Goal: Information Seeking & Learning: Learn about a topic

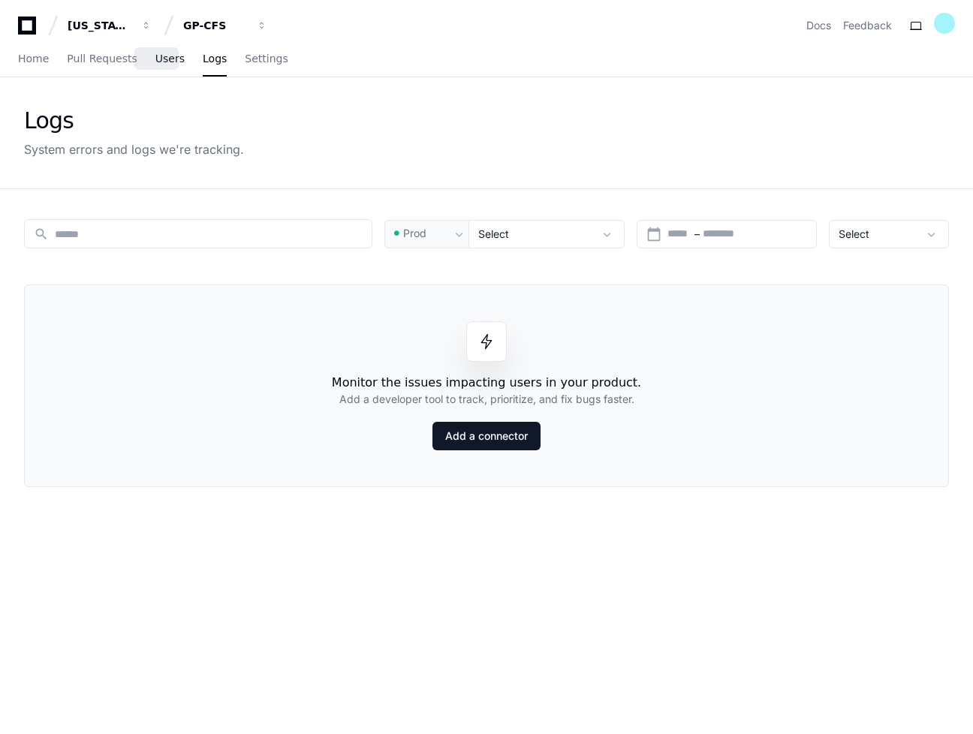
click at [157, 55] on span "Users" at bounding box center [169, 58] width 29 height 9
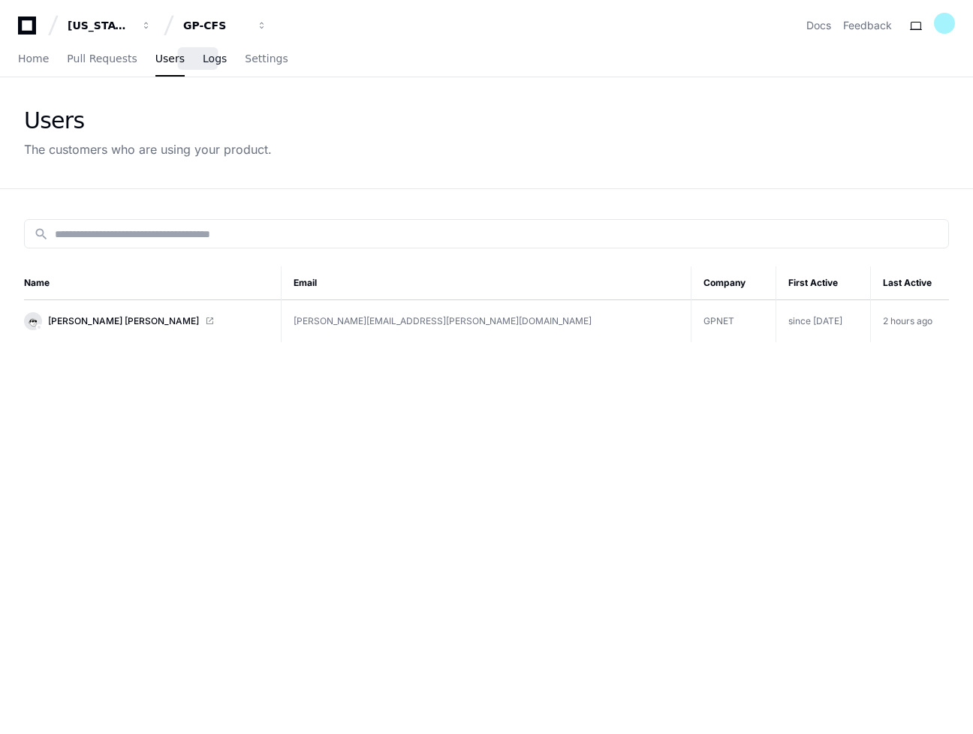
click at [203, 66] on link "Logs" at bounding box center [215, 59] width 24 height 35
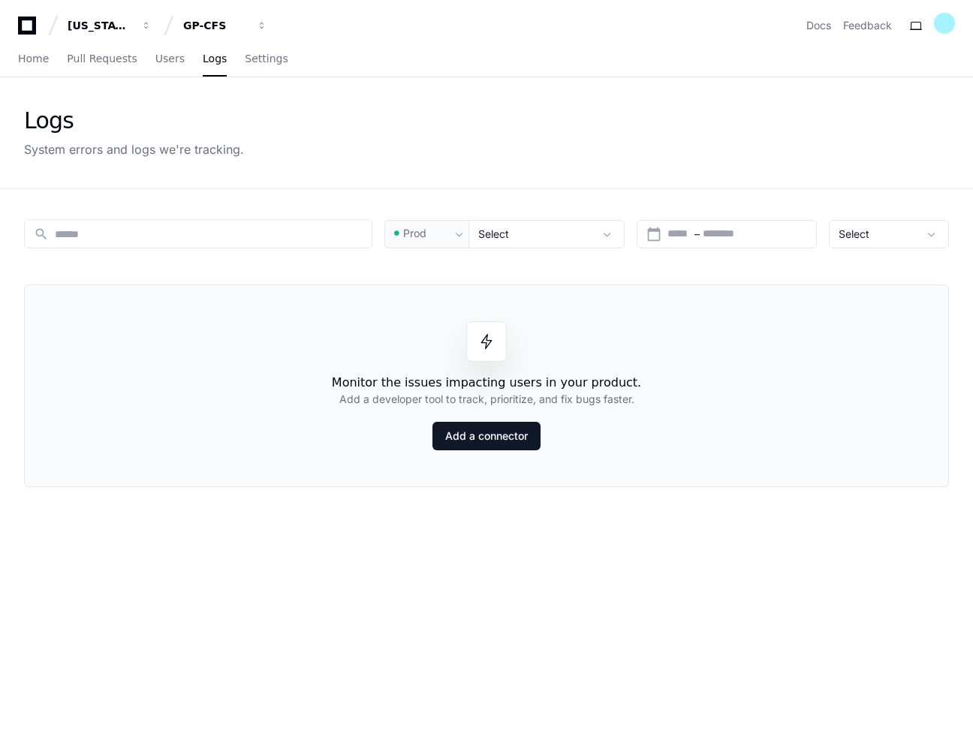
drag, startPoint x: 690, startPoint y: 445, endPoint x: 733, endPoint y: 447, distance: 42.8
click at [693, 445] on div "Monitor the issues impacting users in your product. Add a developer tool to tra…" at bounding box center [486, 385] width 925 height 203
click at [155, 61] on span "Users" at bounding box center [169, 58] width 29 height 9
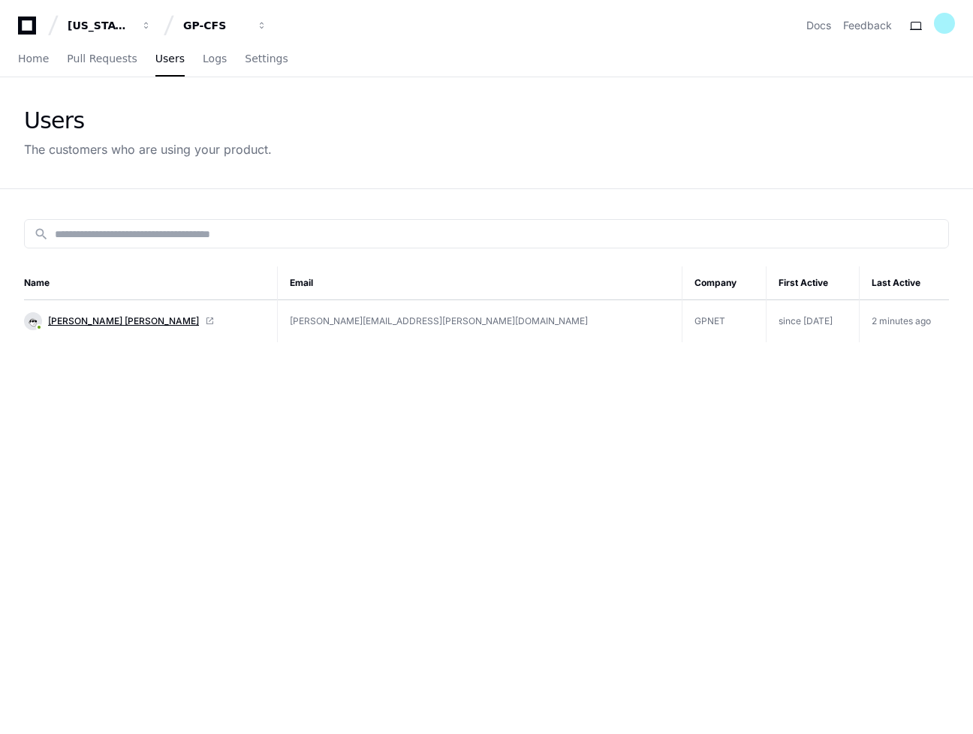
click at [132, 321] on span "Walter Yunnuen Garcia" at bounding box center [123, 321] width 151 height 12
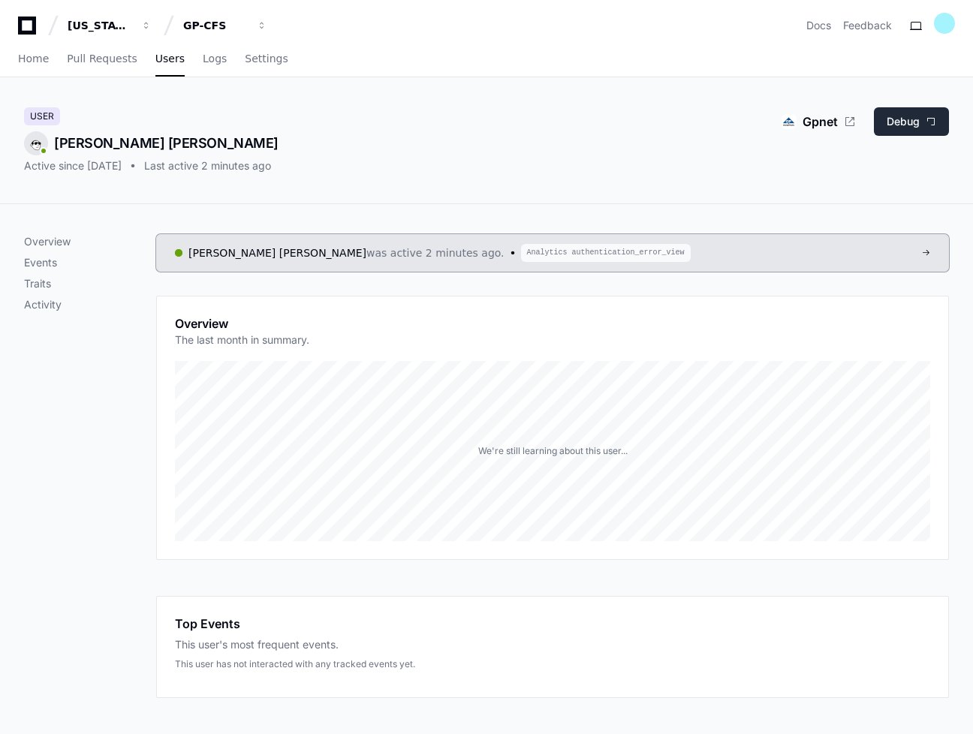
click at [914, 124] on button "Debug" at bounding box center [911, 121] width 75 height 29
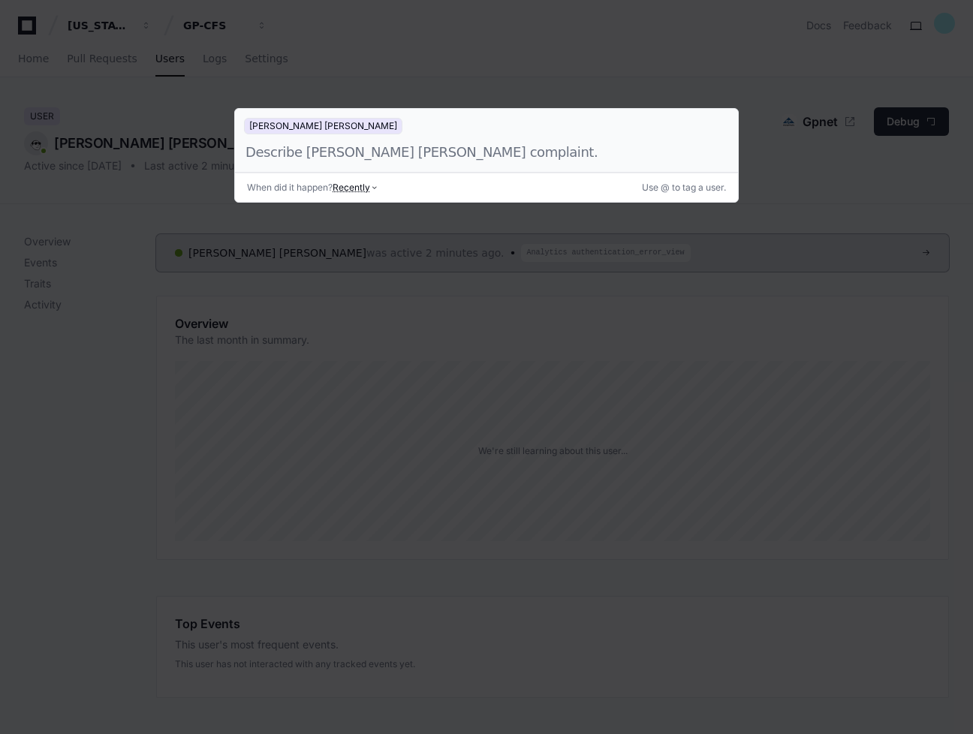
click at [838, 157] on div at bounding box center [486, 367] width 973 height 734
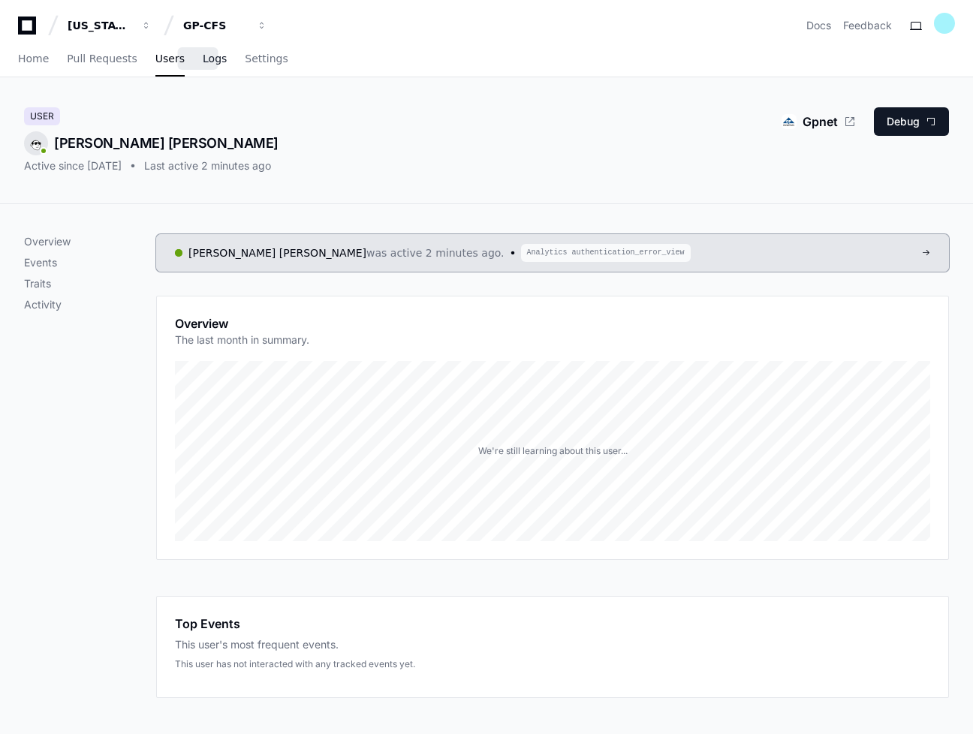
click at [203, 62] on span "Logs" at bounding box center [215, 58] width 24 height 9
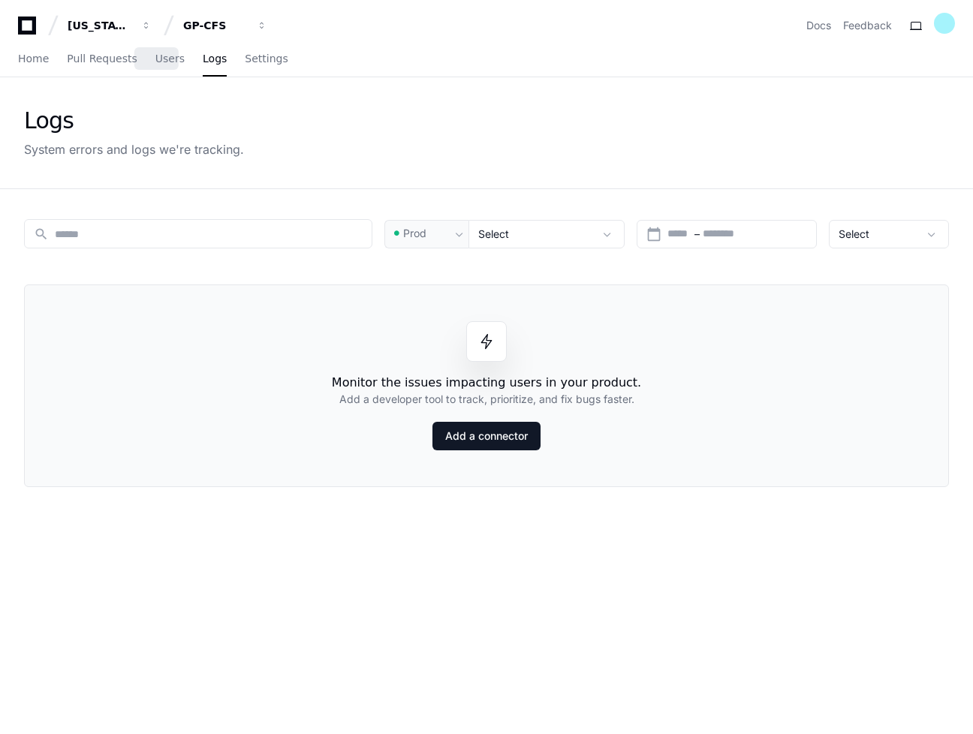
drag, startPoint x: 167, startPoint y: 58, endPoint x: 318, endPoint y: 282, distance: 270.4
click at [167, 58] on span "Users" at bounding box center [169, 58] width 29 height 9
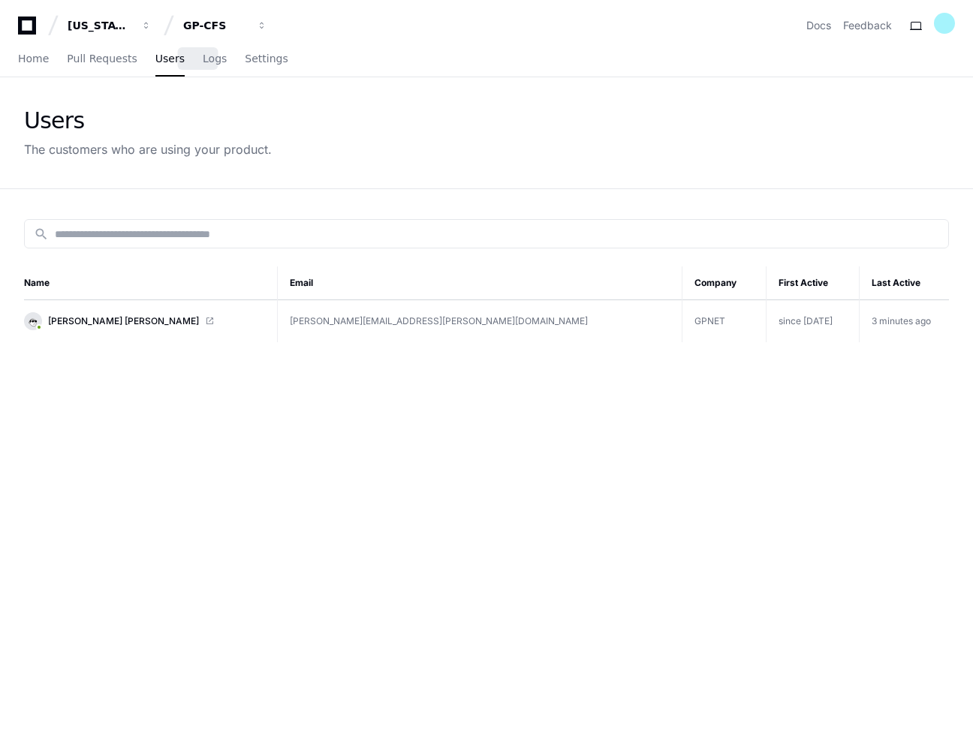
click at [209, 59] on div "Home Pull Requests Users Logs Settings" at bounding box center [153, 59] width 270 height 35
click at [203, 67] on link "Logs" at bounding box center [215, 59] width 24 height 35
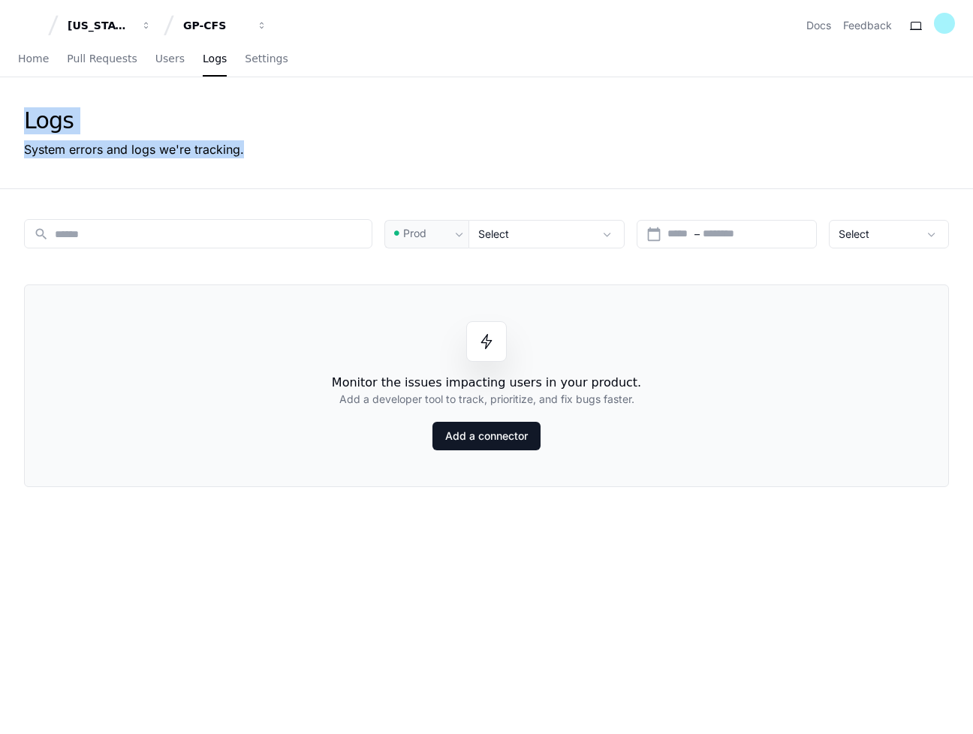
drag, startPoint x: 252, startPoint y: 149, endPoint x: 24, endPoint y: 116, distance: 230.6
click at [24, 116] on div "Logs System errors and logs we're tracking." at bounding box center [486, 132] width 961 height 111
copy div "Logs System errors and logs we're tracking."
click at [912, 229] on div "Select" at bounding box center [878, 234] width 80 height 15
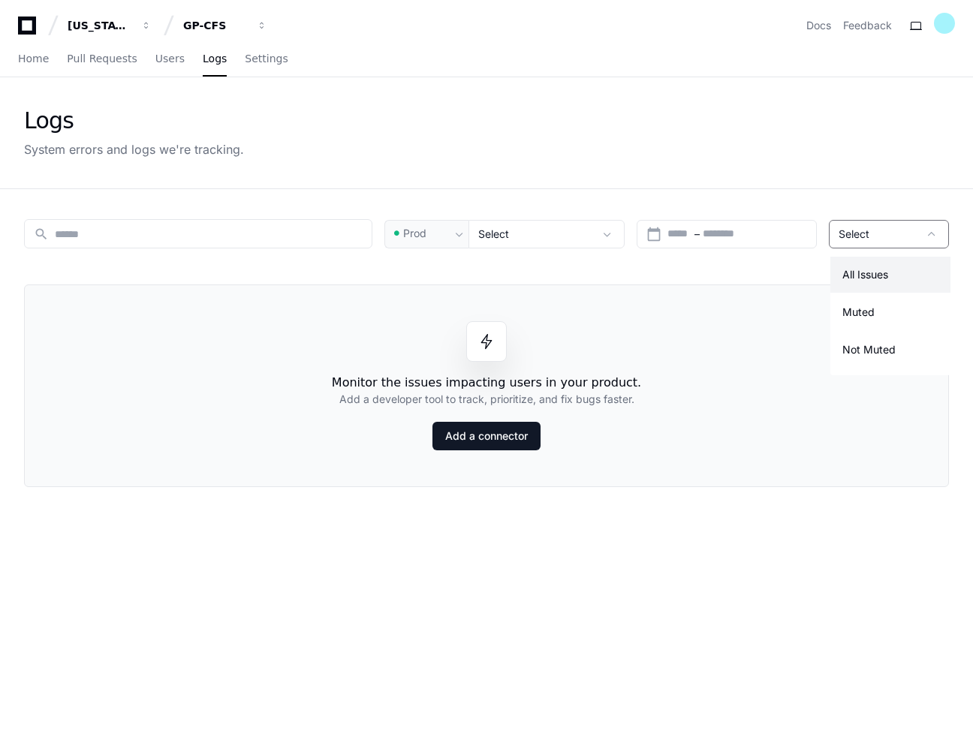
click at [691, 156] on div at bounding box center [486, 367] width 973 height 734
click at [246, 57] on span "Settings" at bounding box center [266, 58] width 43 height 9
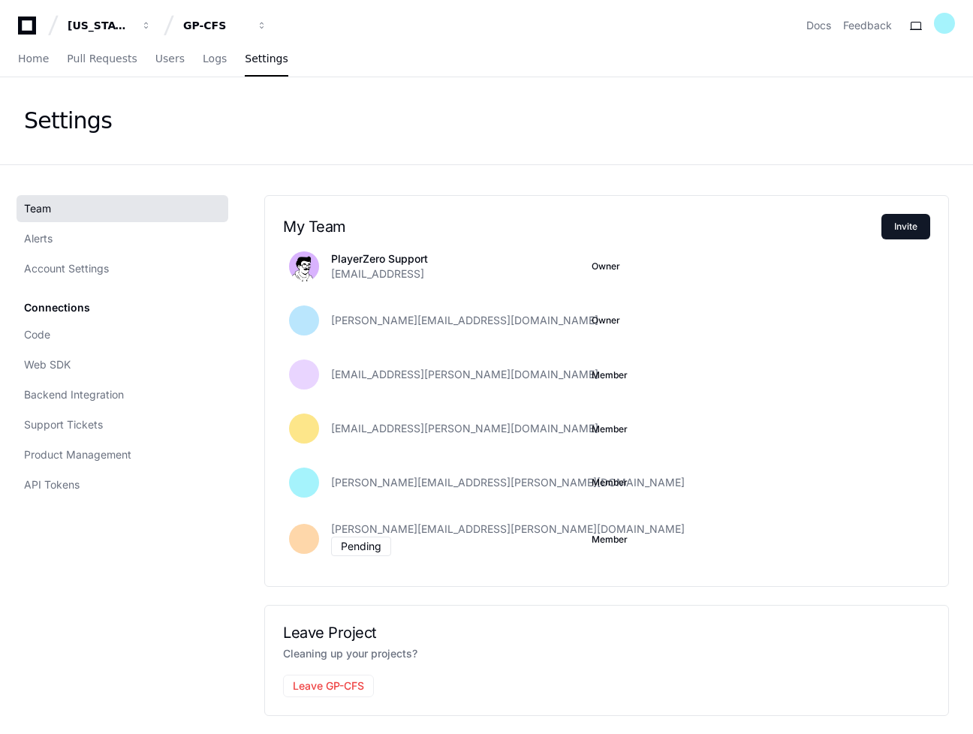
click at [77, 254] on div "Team Alerts Account Settings Connections Code Web SDK Backend Integration Suppo…" at bounding box center [126, 346] width 204 height 303
click at [80, 245] on link "Alerts" at bounding box center [123, 238] width 212 height 27
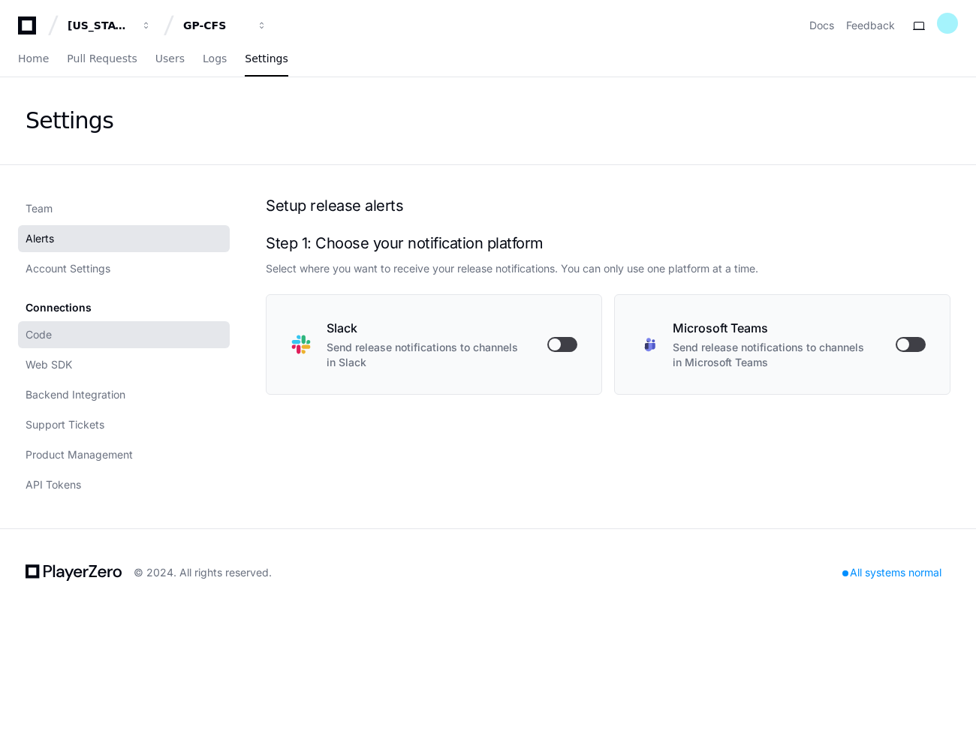
click at [98, 344] on link "Code" at bounding box center [124, 334] width 212 height 27
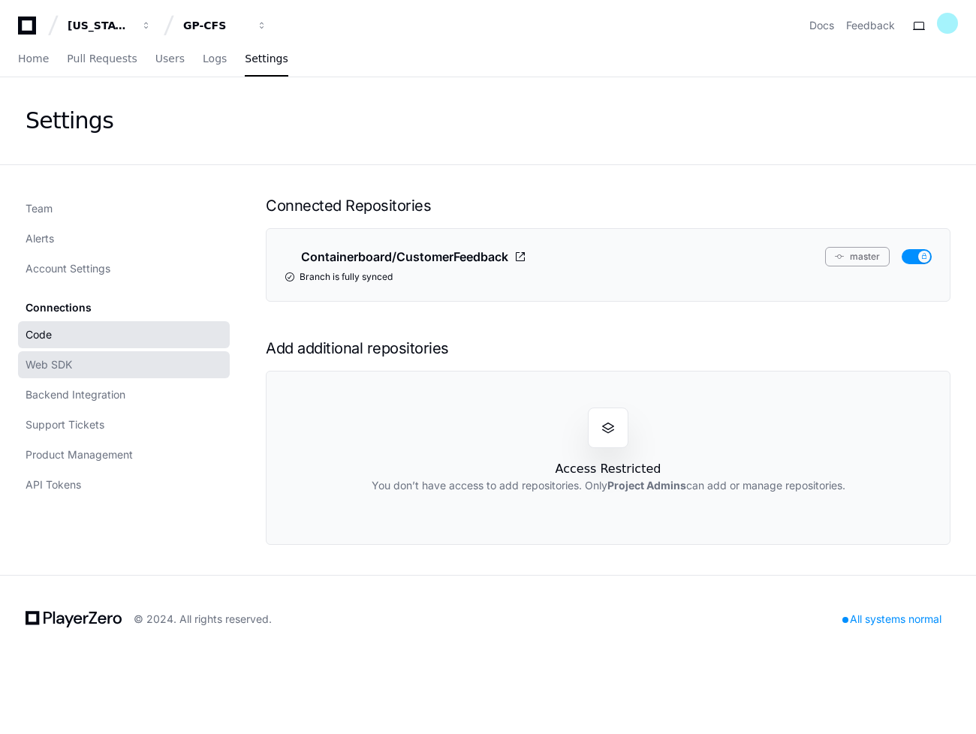
click at [117, 361] on link "Web SDK" at bounding box center [124, 364] width 212 height 27
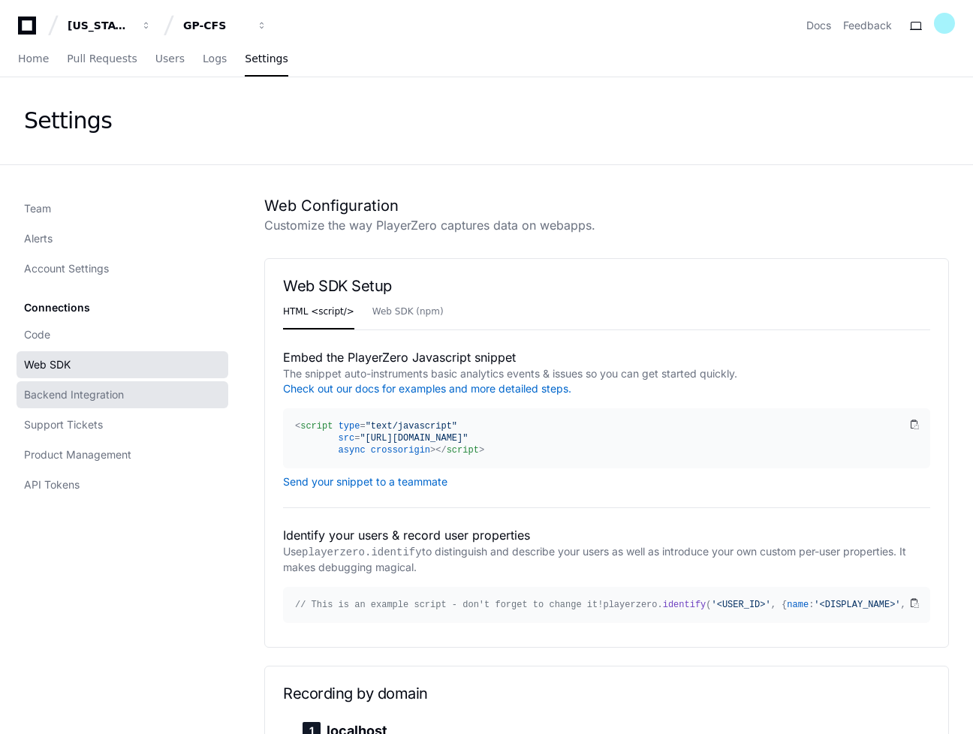
click at [136, 393] on link "Backend Integration" at bounding box center [123, 394] width 212 height 27
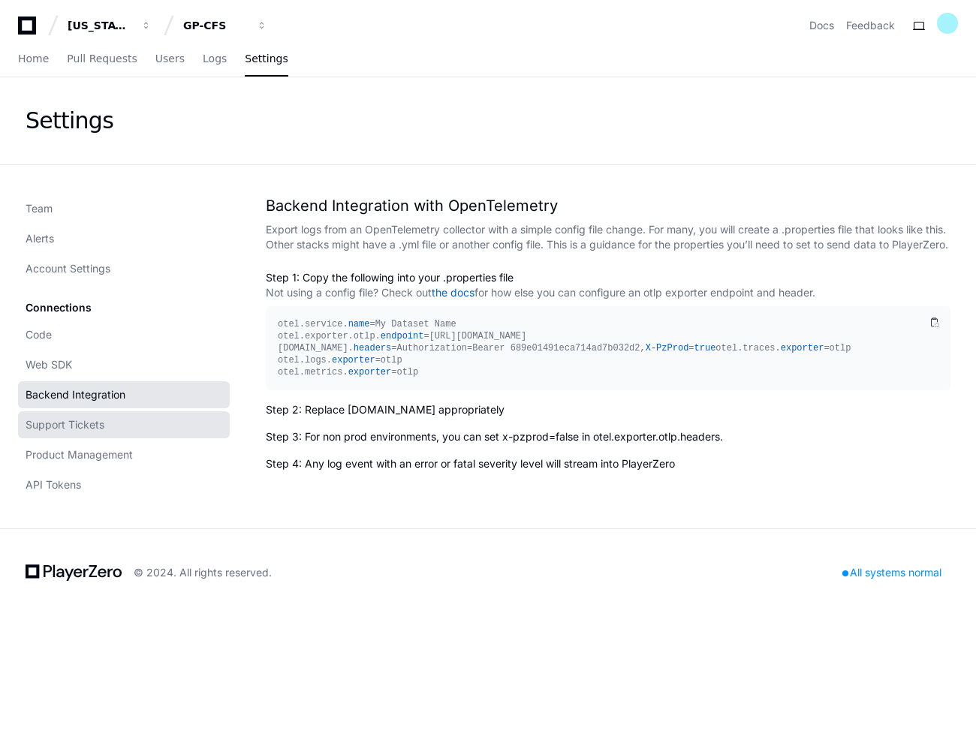
click at [128, 424] on link "Support Tickets" at bounding box center [124, 424] width 212 height 27
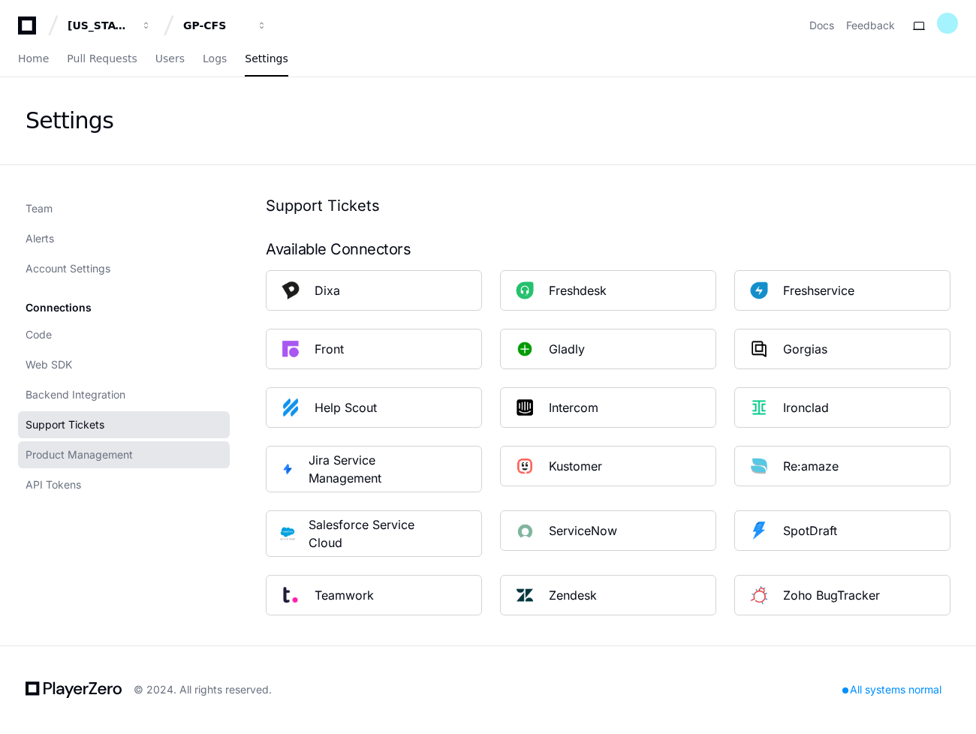
click at [131, 450] on span "Product Management" at bounding box center [79, 454] width 107 height 15
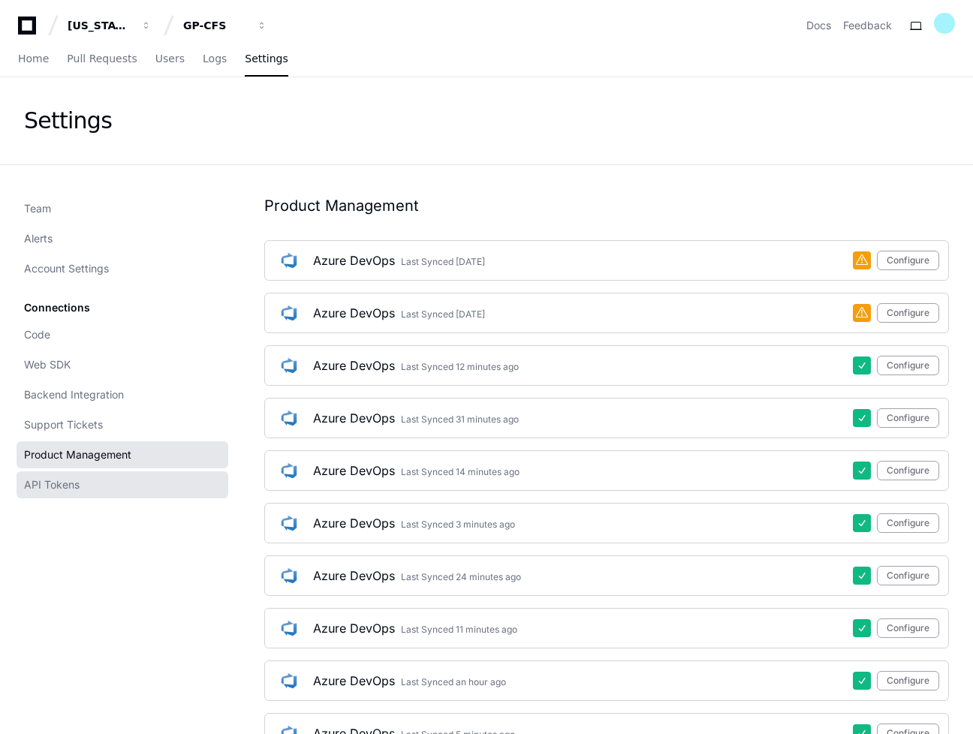
click at [121, 478] on link "API Tokens" at bounding box center [123, 484] width 212 height 27
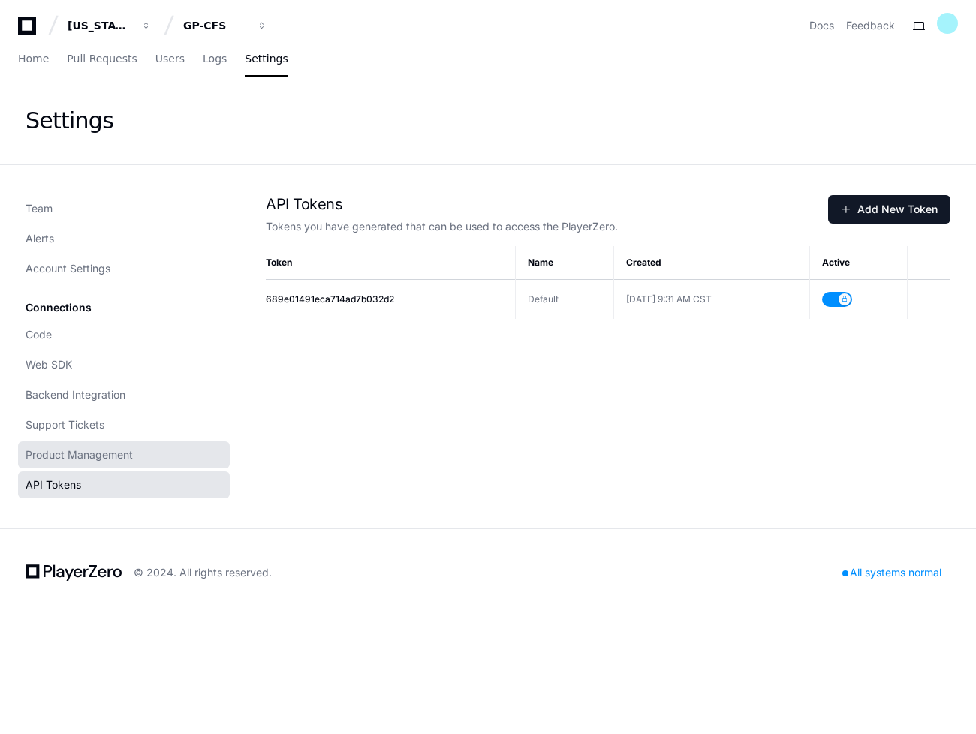
click at [112, 460] on span "Product Management" at bounding box center [79, 454] width 107 height 15
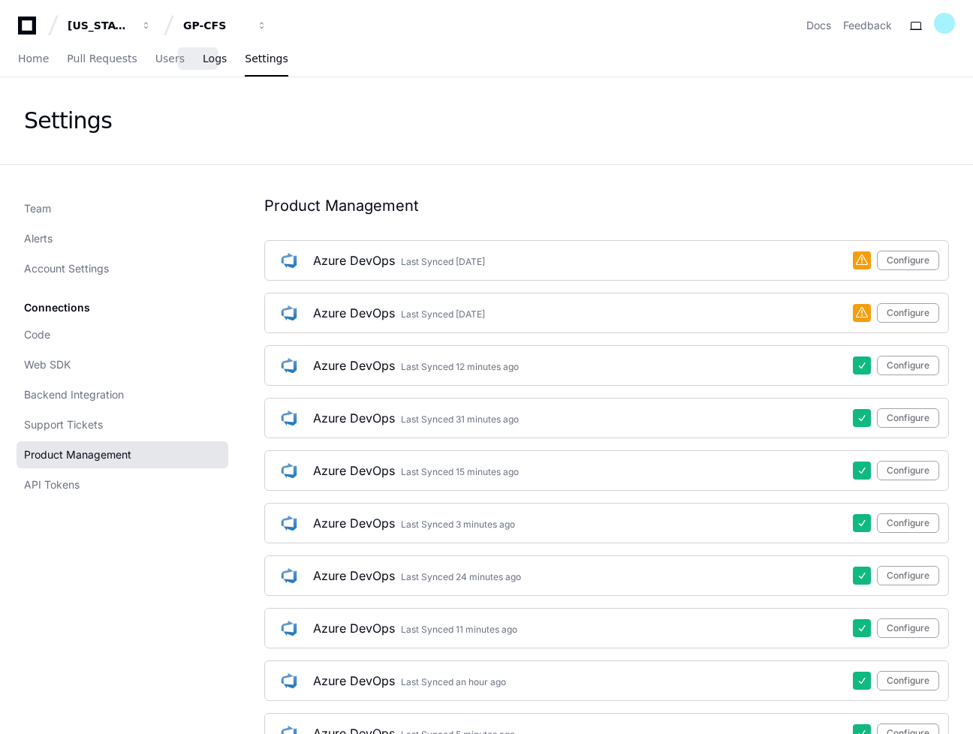
click at [203, 59] on span "Logs" at bounding box center [215, 58] width 24 height 9
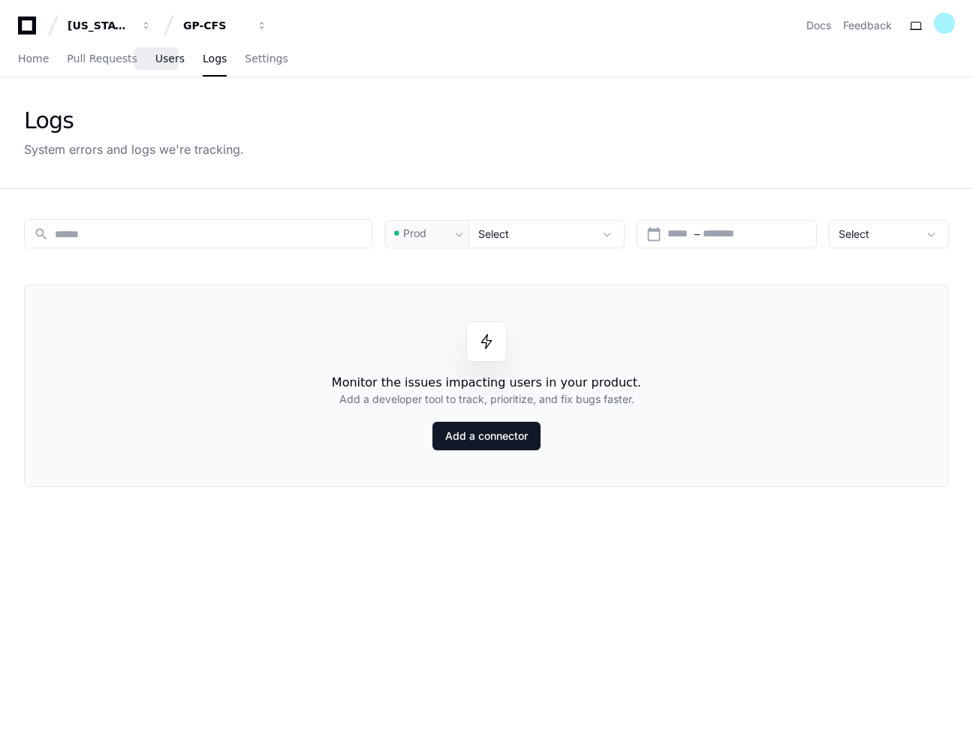
click at [159, 62] on span "Users" at bounding box center [169, 58] width 29 height 9
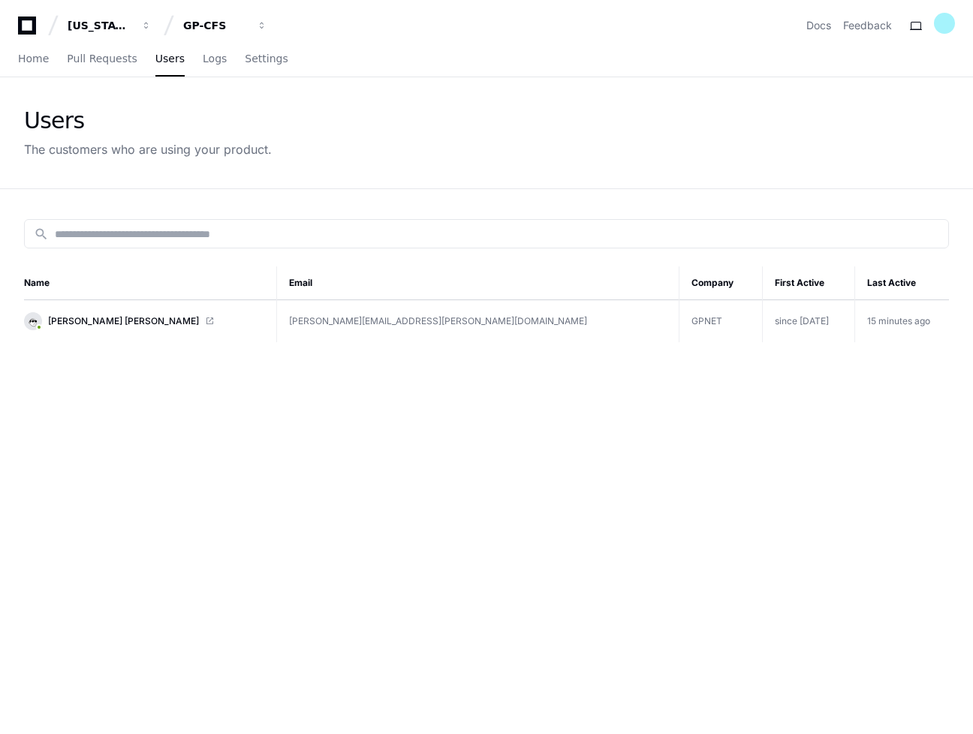
click at [61, 468] on div "search Name Email Company First Active Last Active Walter Yunnuen Garcia walter…" at bounding box center [486, 556] width 961 height 734
click at [209, 55] on div "Home Pull Requests Users Logs Settings" at bounding box center [153, 59] width 270 height 35
click at [203, 63] on span "Logs" at bounding box center [215, 58] width 24 height 9
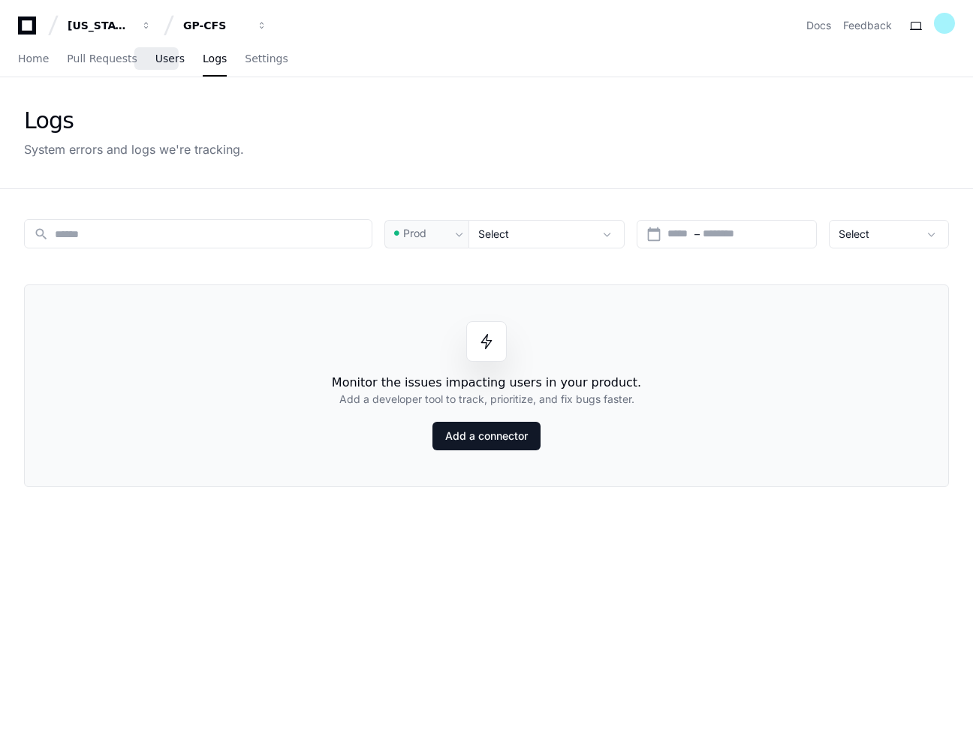
click at [155, 55] on span "Users" at bounding box center [169, 58] width 29 height 9
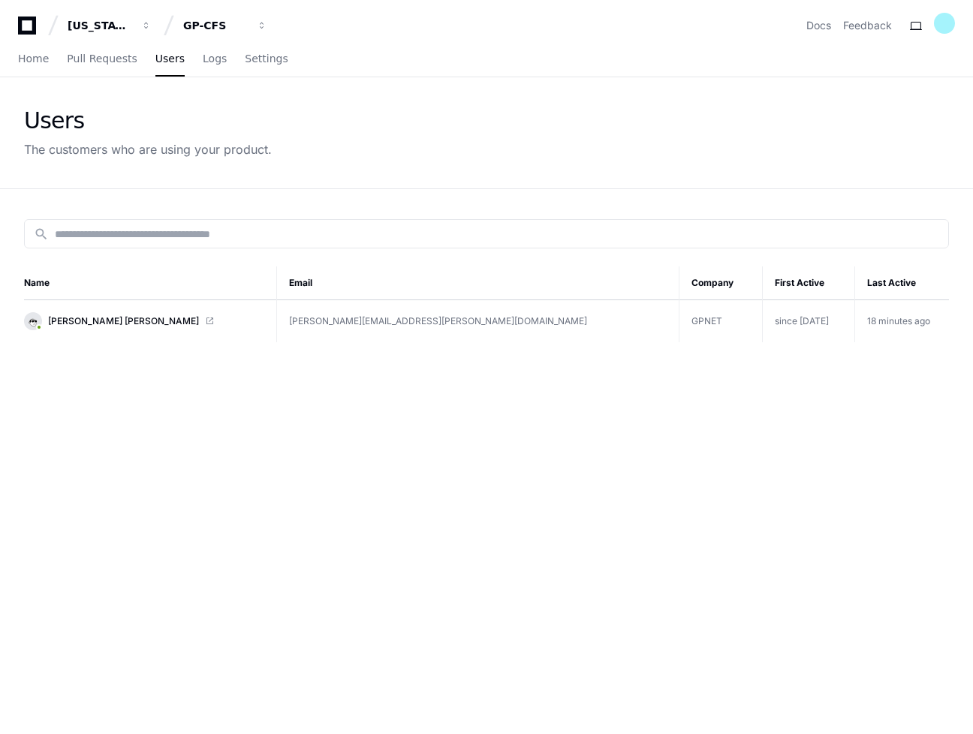
click at [499, 530] on div "search Name Email Company First Active Last Active [PERSON_NAME] Garcia [EMAIL_…" at bounding box center [486, 556] width 961 height 734
click at [89, 319] on span "[PERSON_NAME] [PERSON_NAME]" at bounding box center [123, 321] width 151 height 12
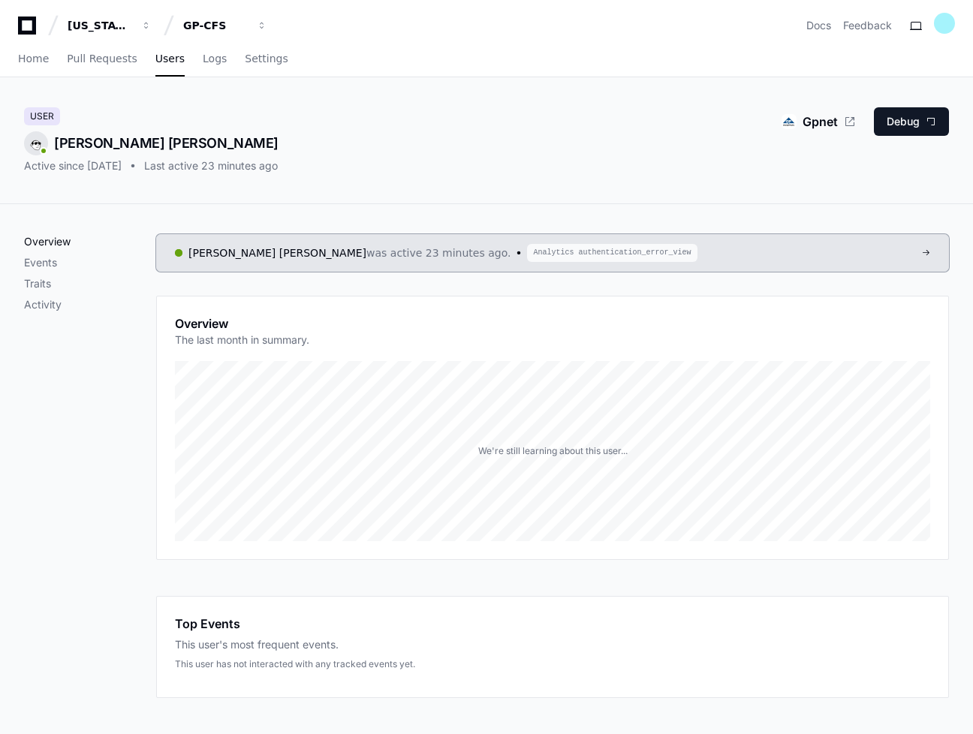
click at [41, 248] on p "Overview" at bounding box center [90, 241] width 132 height 15
drag, startPoint x: 201, startPoint y: 61, endPoint x: 179, endPoint y: 67, distance: 22.6
click at [203, 61] on span "Logs" at bounding box center [215, 58] width 24 height 9
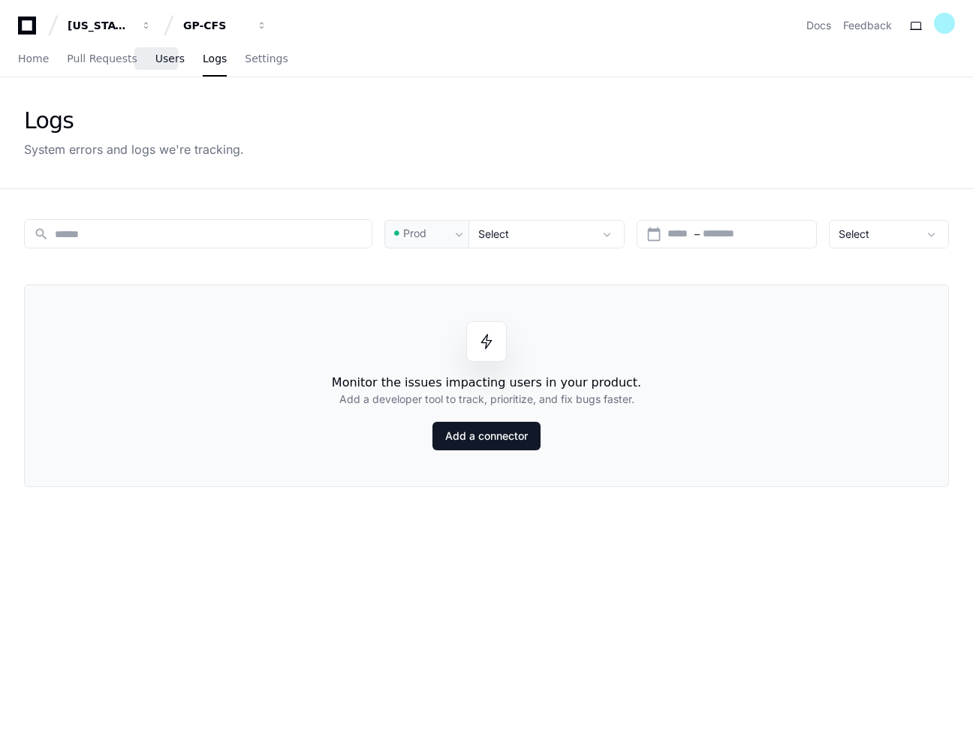
click at [155, 63] on span "Users" at bounding box center [169, 58] width 29 height 9
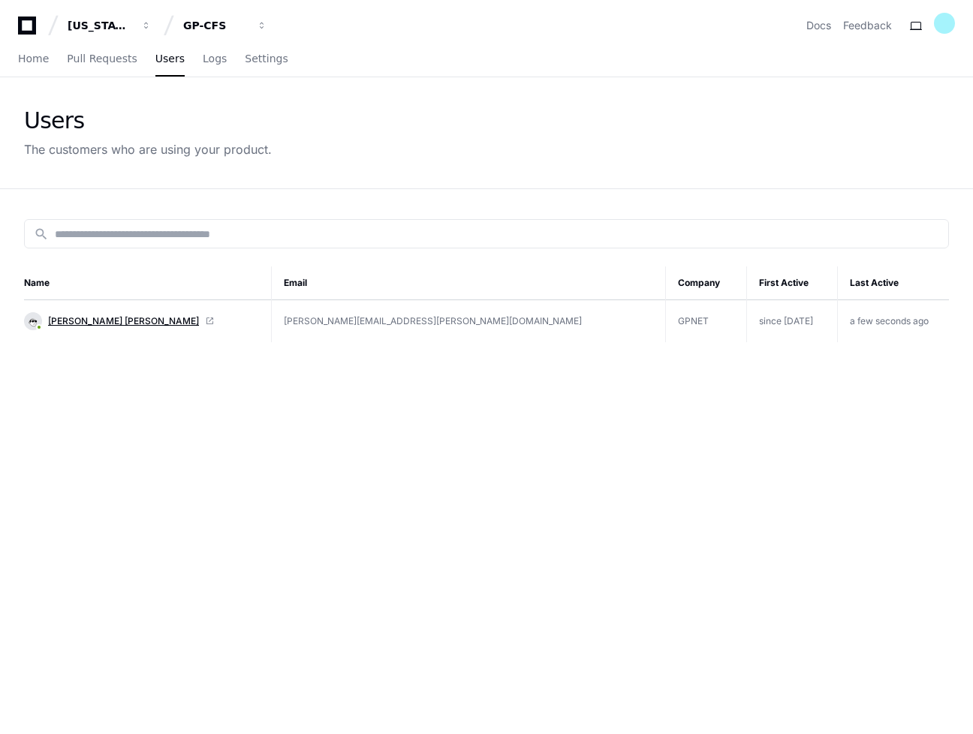
click at [104, 322] on span "[PERSON_NAME] [PERSON_NAME]" at bounding box center [123, 321] width 151 height 12
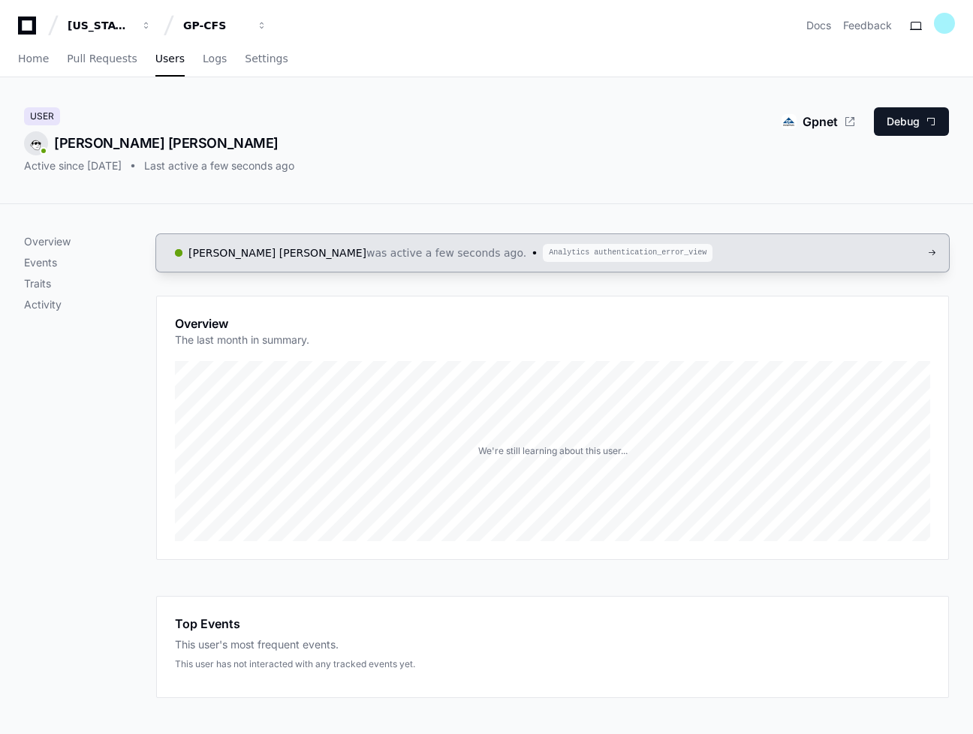
click at [904, 253] on link "[PERSON_NAME] [PERSON_NAME] was active a few seconds ago. Analytics authenticat…" at bounding box center [552, 253] width 793 height 38
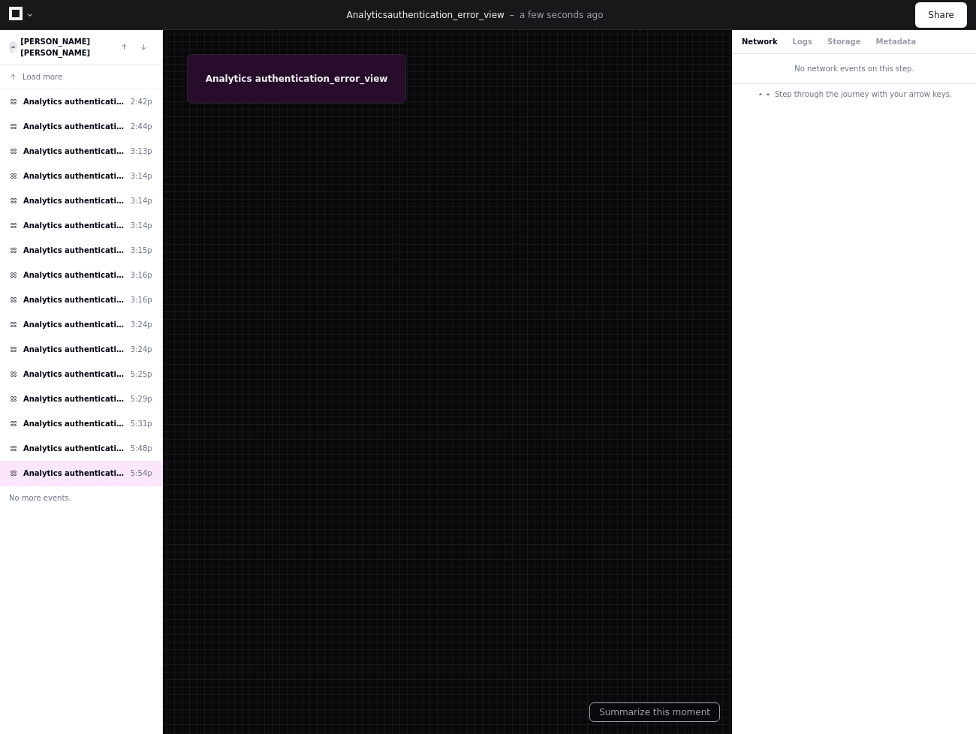
click at [28, 22] on div at bounding box center [22, 15] width 26 height 22
click at [28, 17] on div at bounding box center [30, 15] width 9 height 9
click at [47, 71] on span "Load more" at bounding box center [43, 76] width 40 height 11
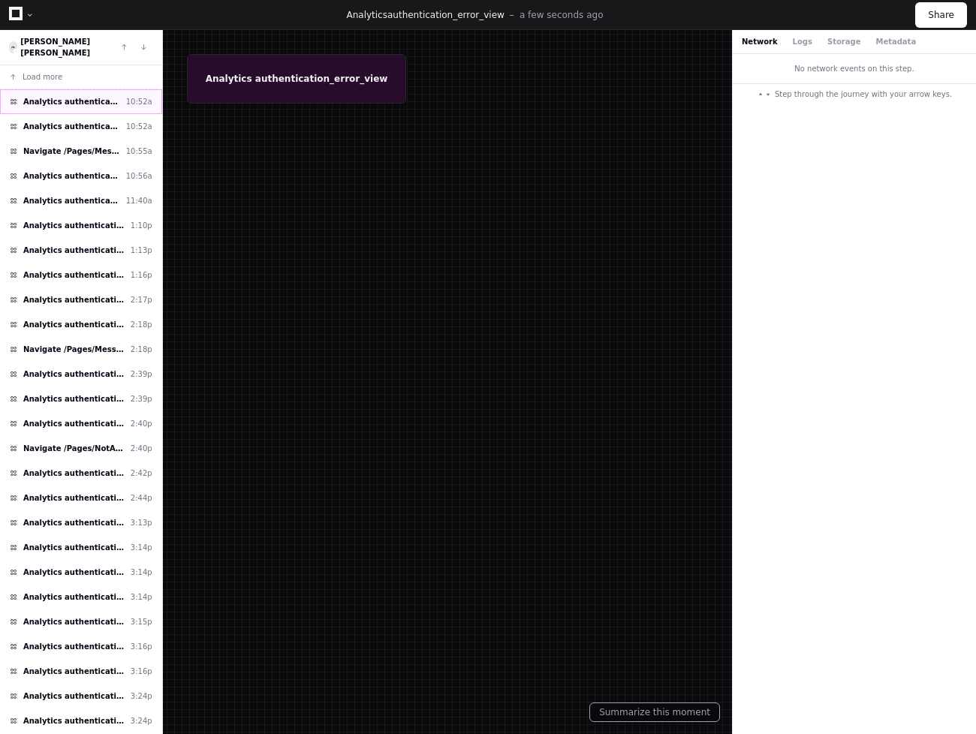
click at [67, 96] on span "Analytics authentication_error_page" at bounding box center [71, 101] width 97 height 11
click at [245, 86] on div at bounding box center [488, 367] width 976 height 734
click at [258, 75] on div at bounding box center [489, 367] width 976 height 734
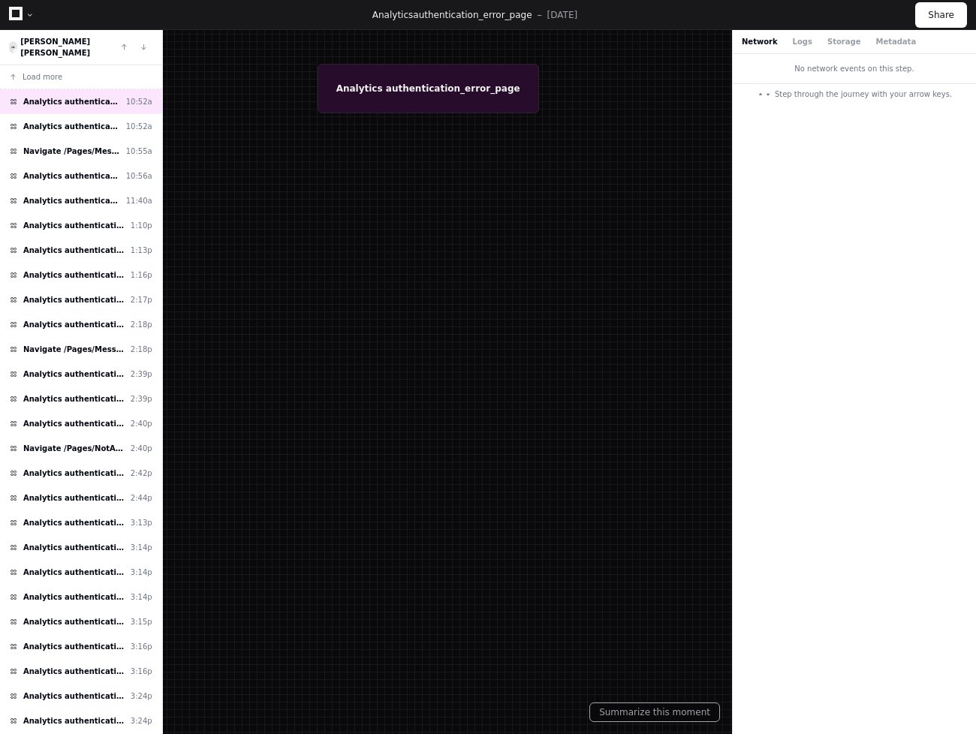
drag, startPoint x: 258, startPoint y: 75, endPoint x: 423, endPoint y: 144, distance: 179.0
click at [422, 142] on div at bounding box center [619, 377] width 976 height 734
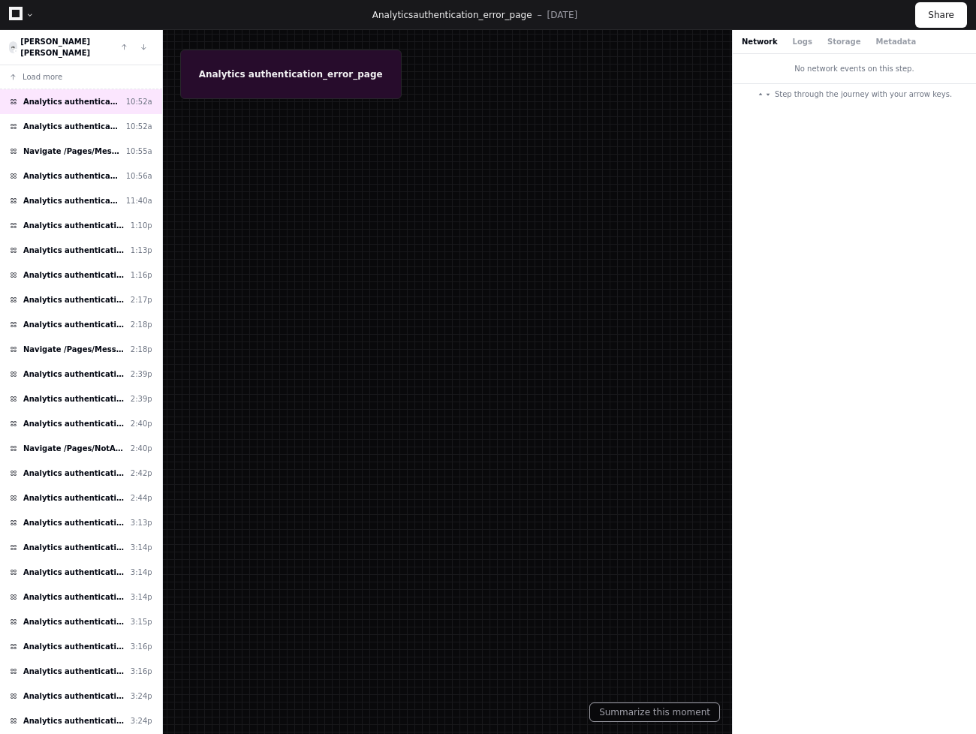
drag, startPoint x: 427, startPoint y: 149, endPoint x: 256, endPoint y: 77, distance: 185.4
click at [256, 77] on div at bounding box center [481, 362] width 976 height 734
click at [259, 79] on div at bounding box center [482, 362] width 976 height 734
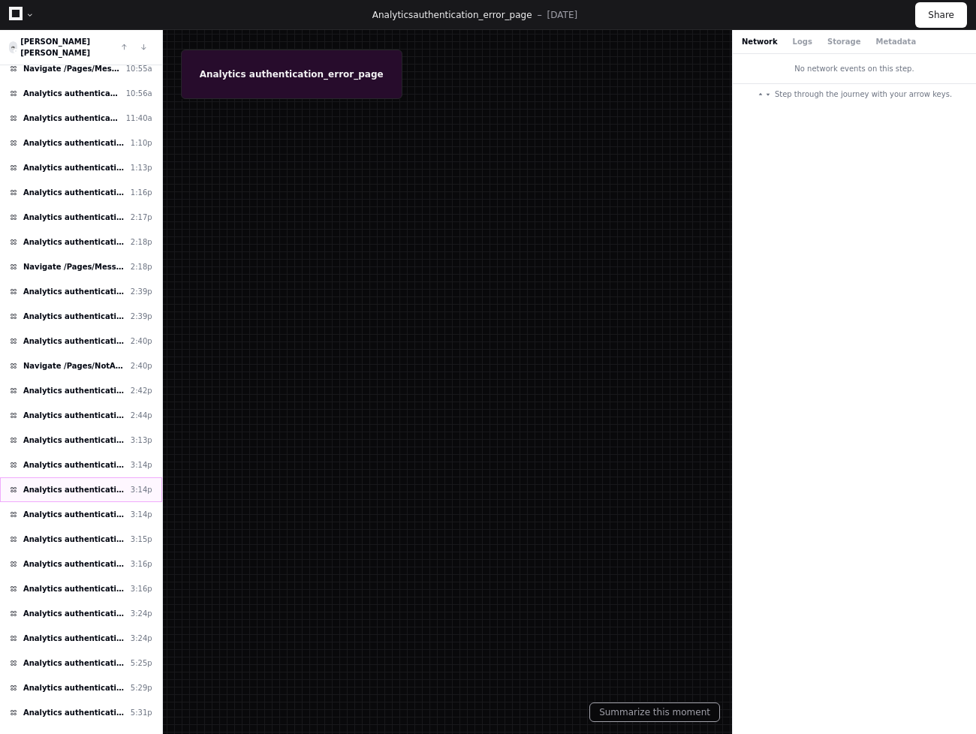
scroll to position [136, 0]
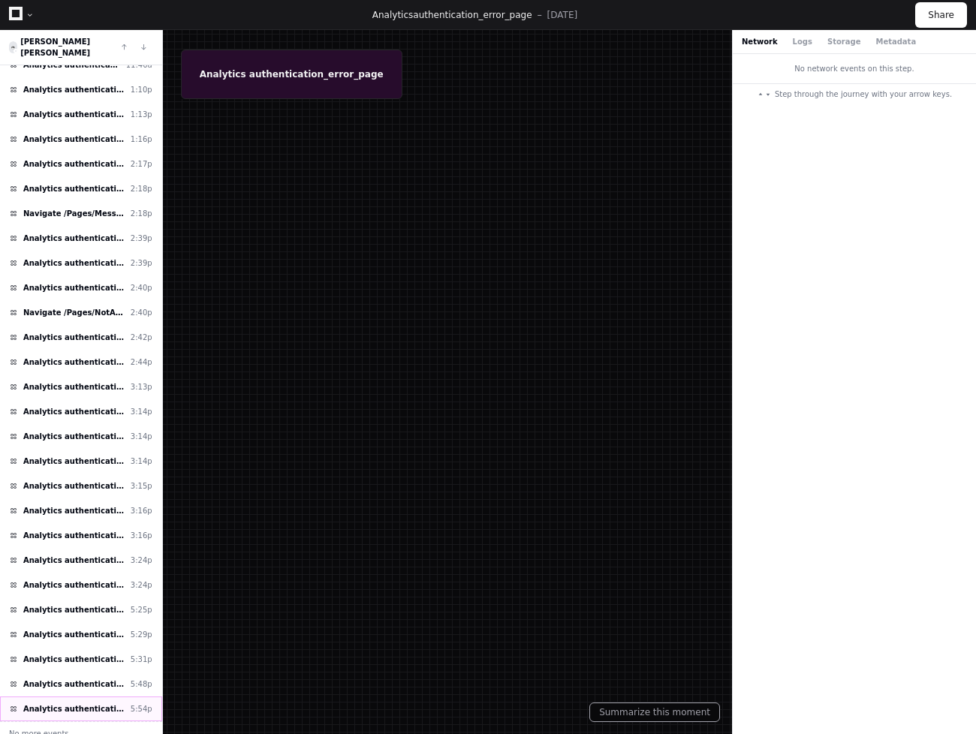
click at [68, 703] on span "Analytics authentication_error_view" at bounding box center [73, 708] width 101 height 11
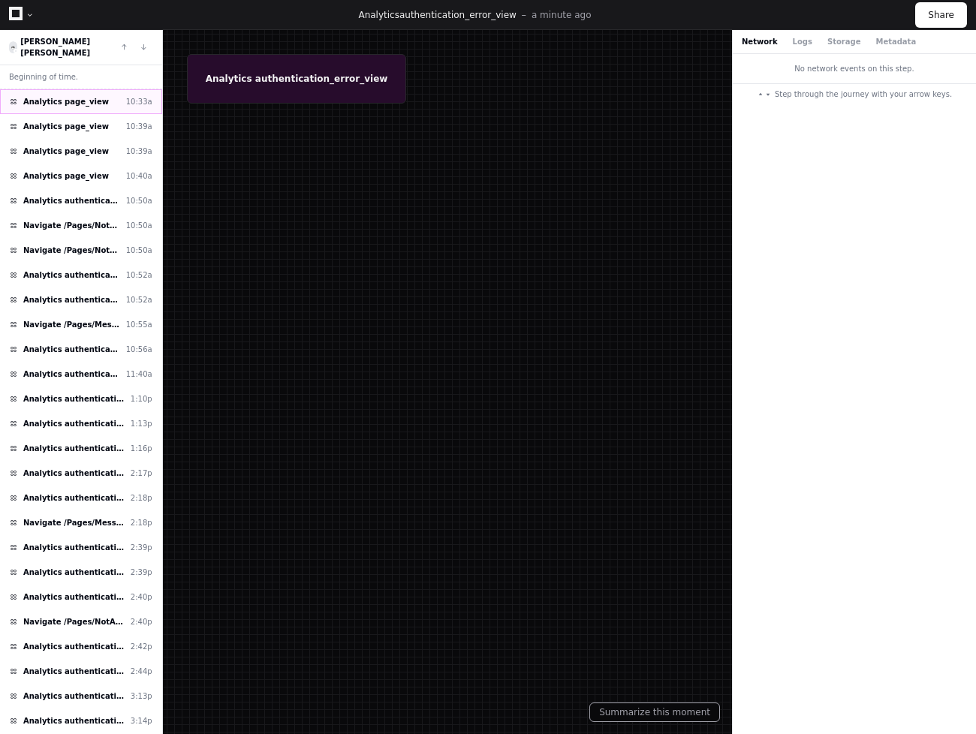
click at [71, 96] on span "Analytics page_view" at bounding box center [66, 101] width 86 height 11
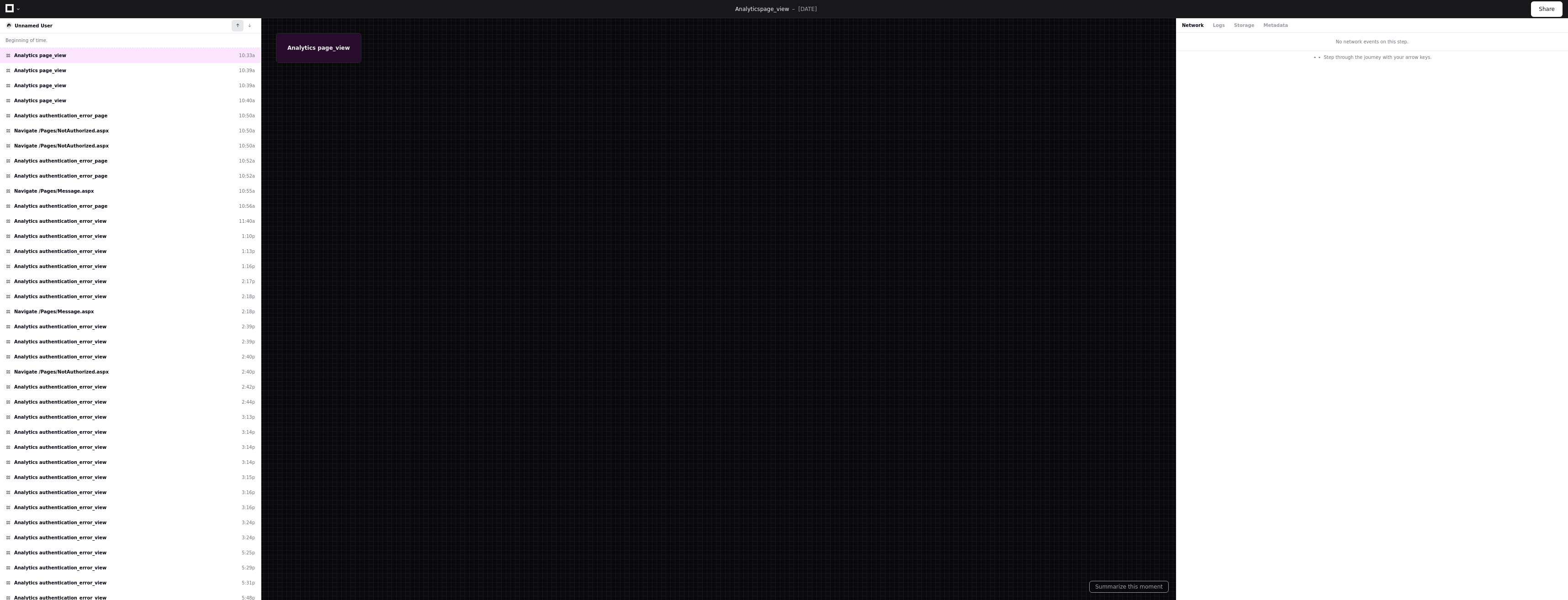
click at [236, 25] on button at bounding box center [238, 26] width 12 height 12
click at [254, 25] on button at bounding box center [250, 26] width 12 height 12
click at [250, 27] on button at bounding box center [250, 26] width 12 height 12
click at [19, 9] on div at bounding box center [18, 9] width 5 height 5
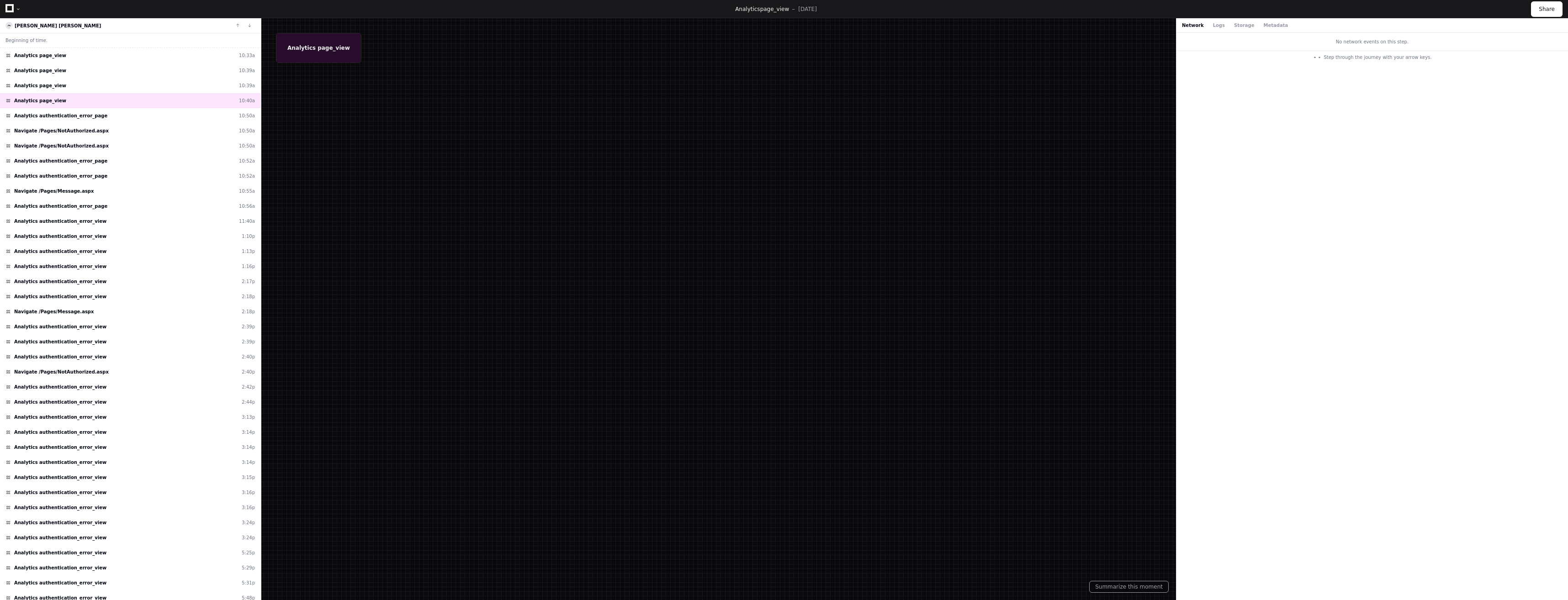
click at [7, 8] on icon at bounding box center [10, 9] width 9 height 9
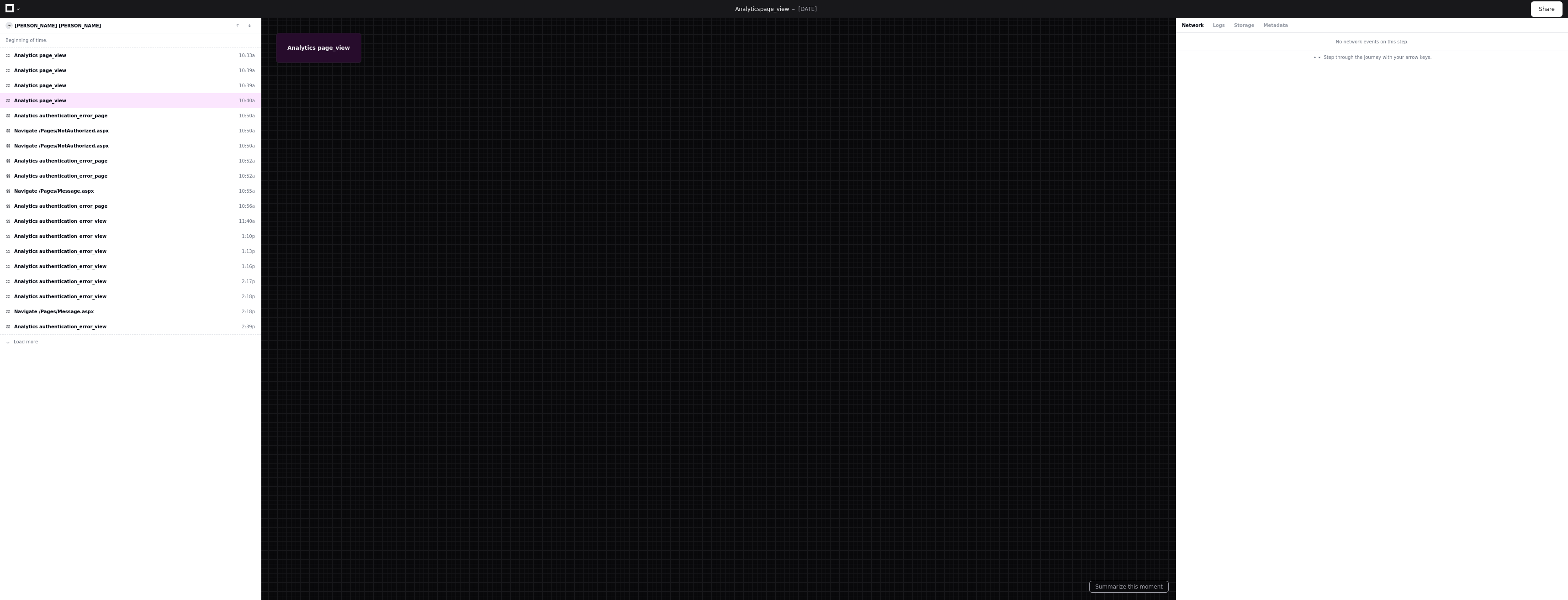
click at [310, 46] on div at bounding box center [784, 300] width 1568 height 600
click at [141, 61] on div "Analytics page_view 10:33a" at bounding box center [130, 55] width 261 height 15
click at [113, 105] on div "Analytics page_view 10:40a" at bounding box center [130, 100] width 261 height 15
drag, startPoint x: 105, startPoint y: 118, endPoint x: 77, endPoint y: 116, distance: 28.1
click at [77, 116] on span "Analytics authentication_error_page" at bounding box center [60, 116] width 93 height 7
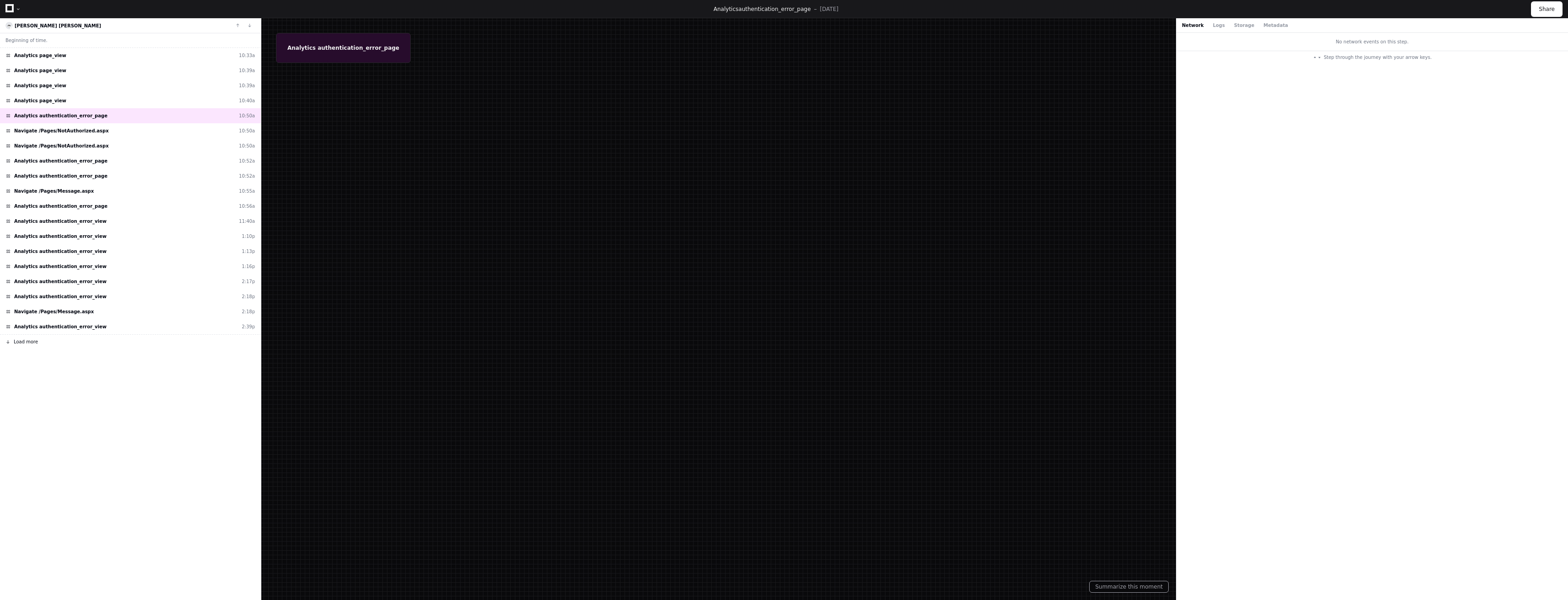
click at [55, 341] on button "Load more" at bounding box center [130, 341] width 261 height 15
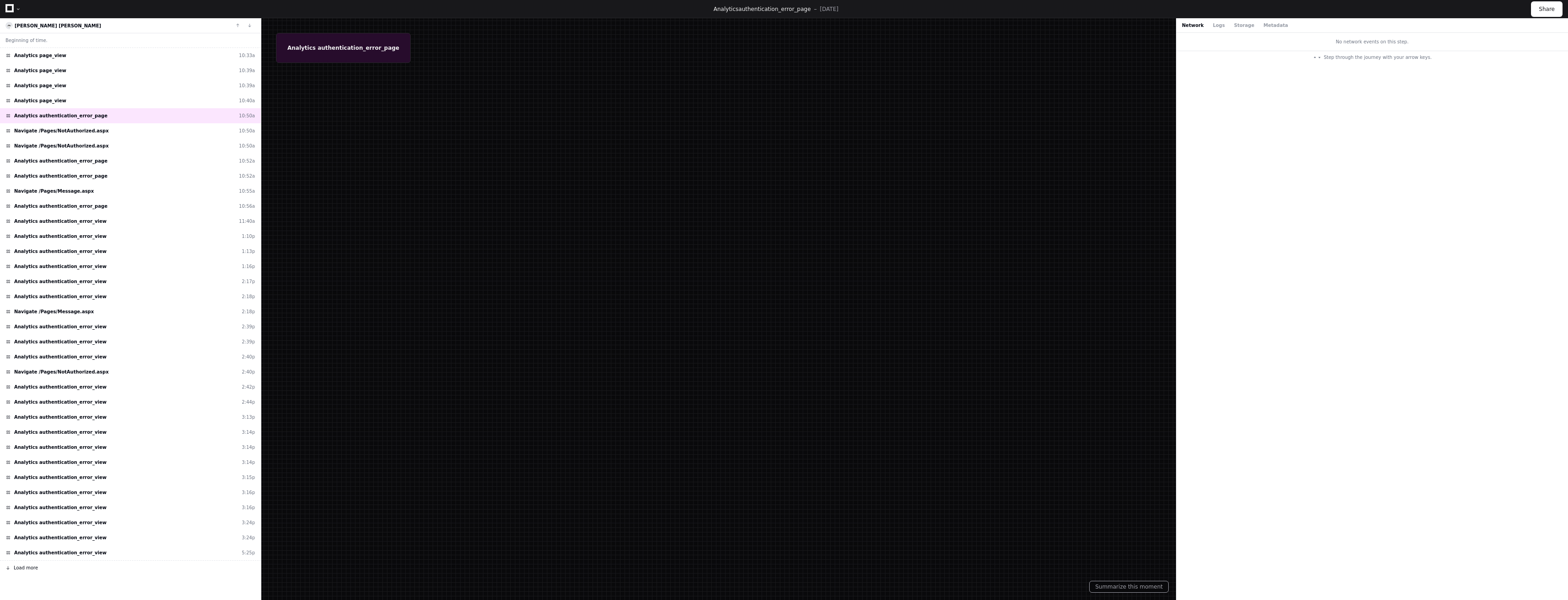
click at [33, 446] on button "Load more" at bounding box center [130, 568] width 261 height 15
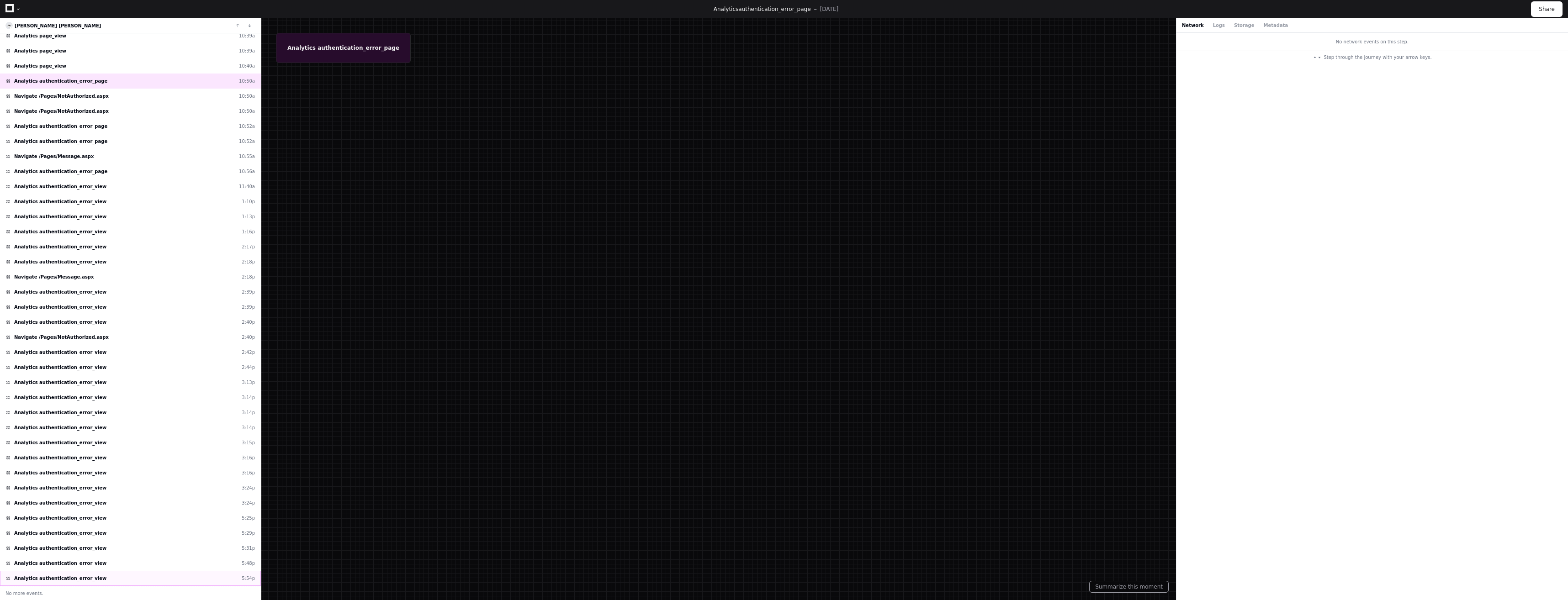
click at [31, 446] on span "Analytics authentication_error_view" at bounding box center [60, 578] width 93 height 7
click at [56, 446] on span "Analytics authentication_error_view" at bounding box center [60, 563] width 93 height 7
click at [53, 446] on div "Analytics authentication_error_view 5:54p" at bounding box center [130, 578] width 261 height 15
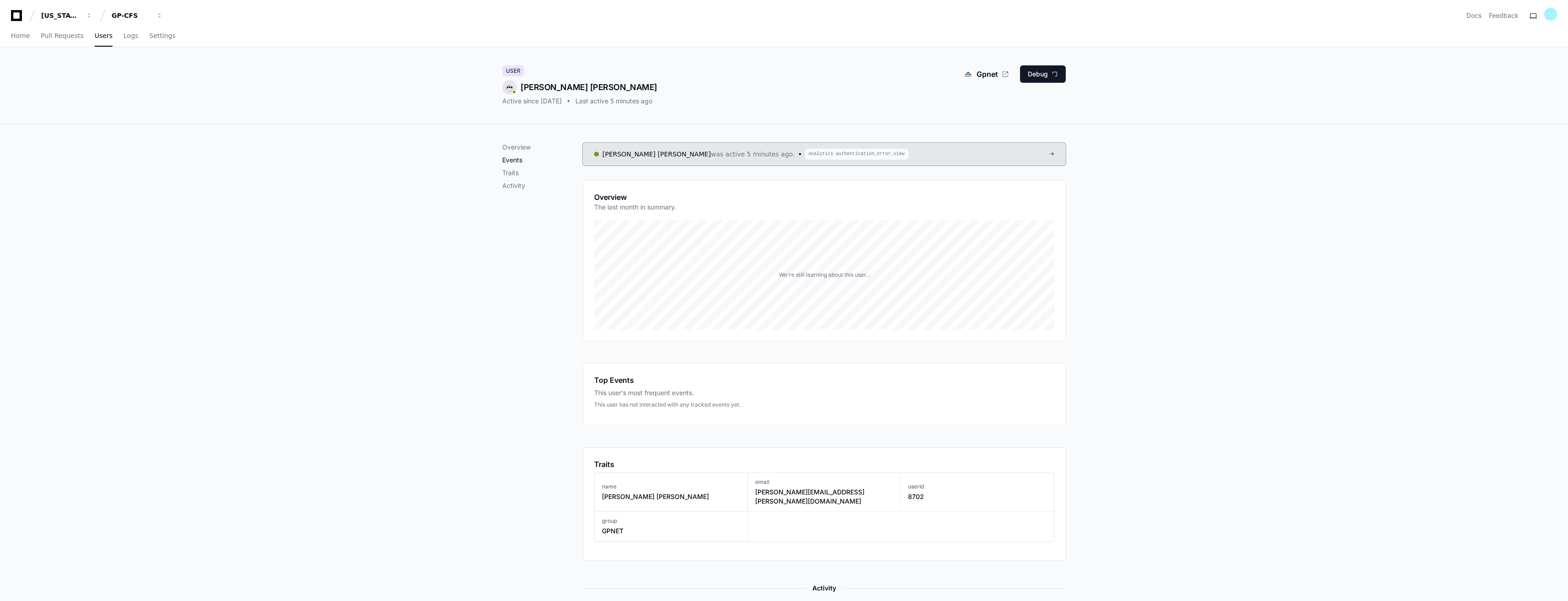
click at [521, 155] on p "Events" at bounding box center [542, 160] width 80 height 9
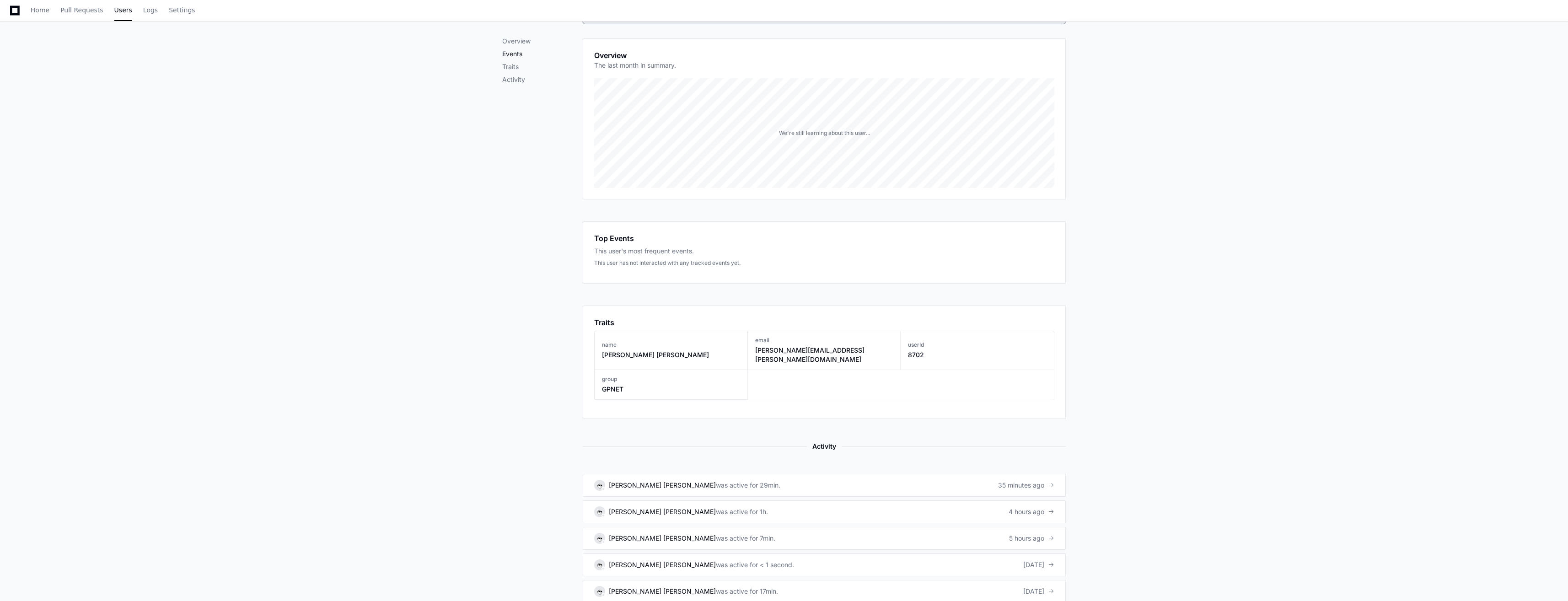
scroll to position [207, 0]
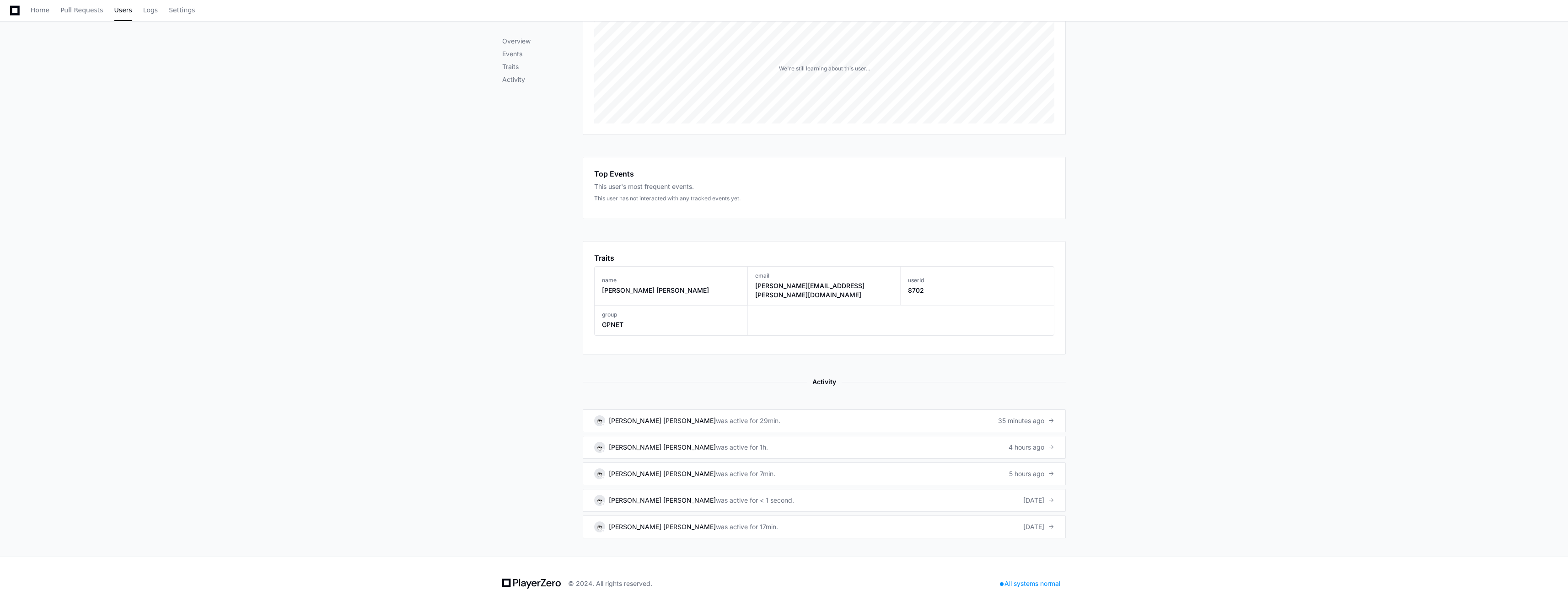
click at [594, 195] on div "This user has not interacted with any tracked events yet." at bounding box center [824, 199] width 460 height 7
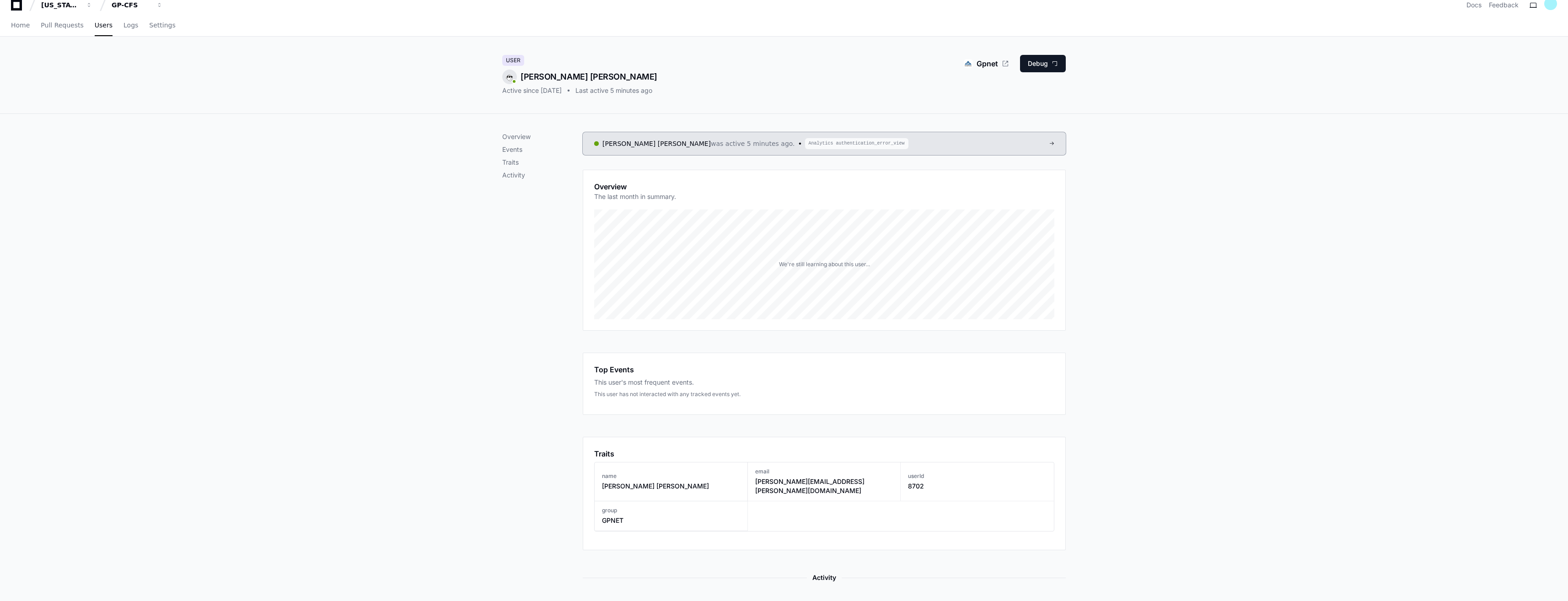
scroll to position [0, 0]
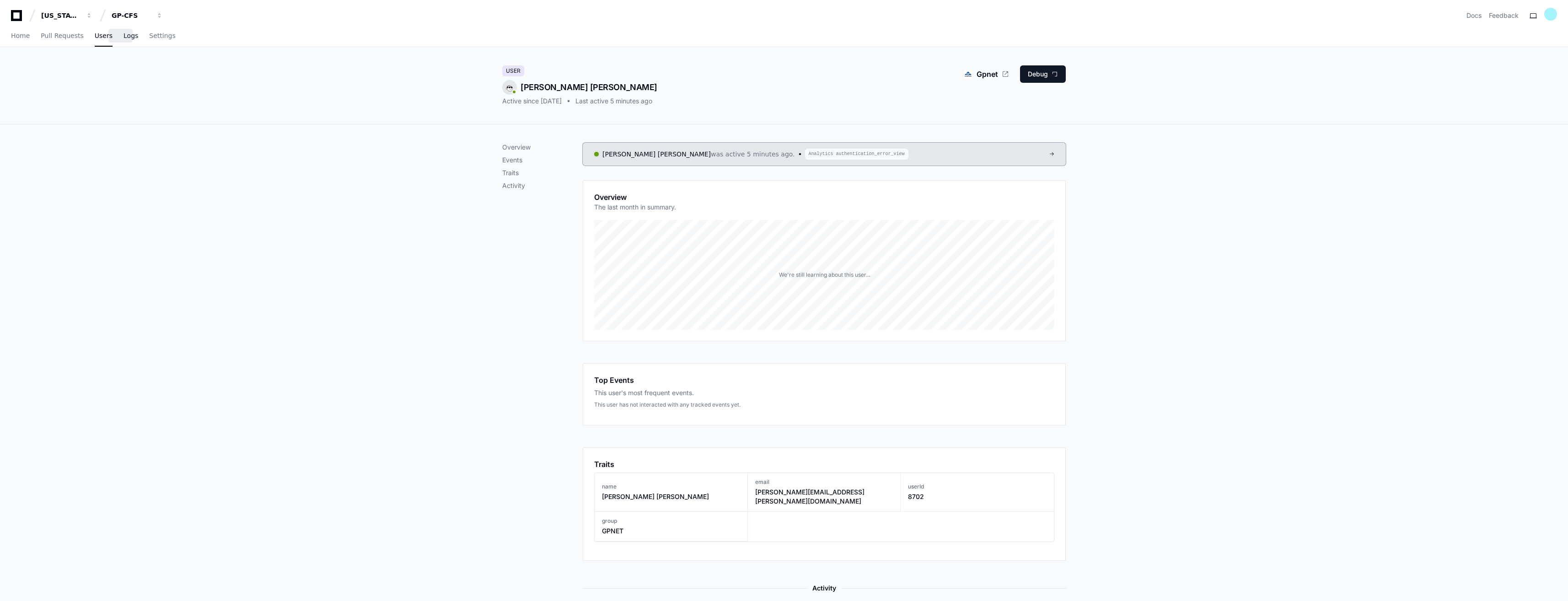
click at [124, 41] on link "Logs" at bounding box center [131, 36] width 15 height 21
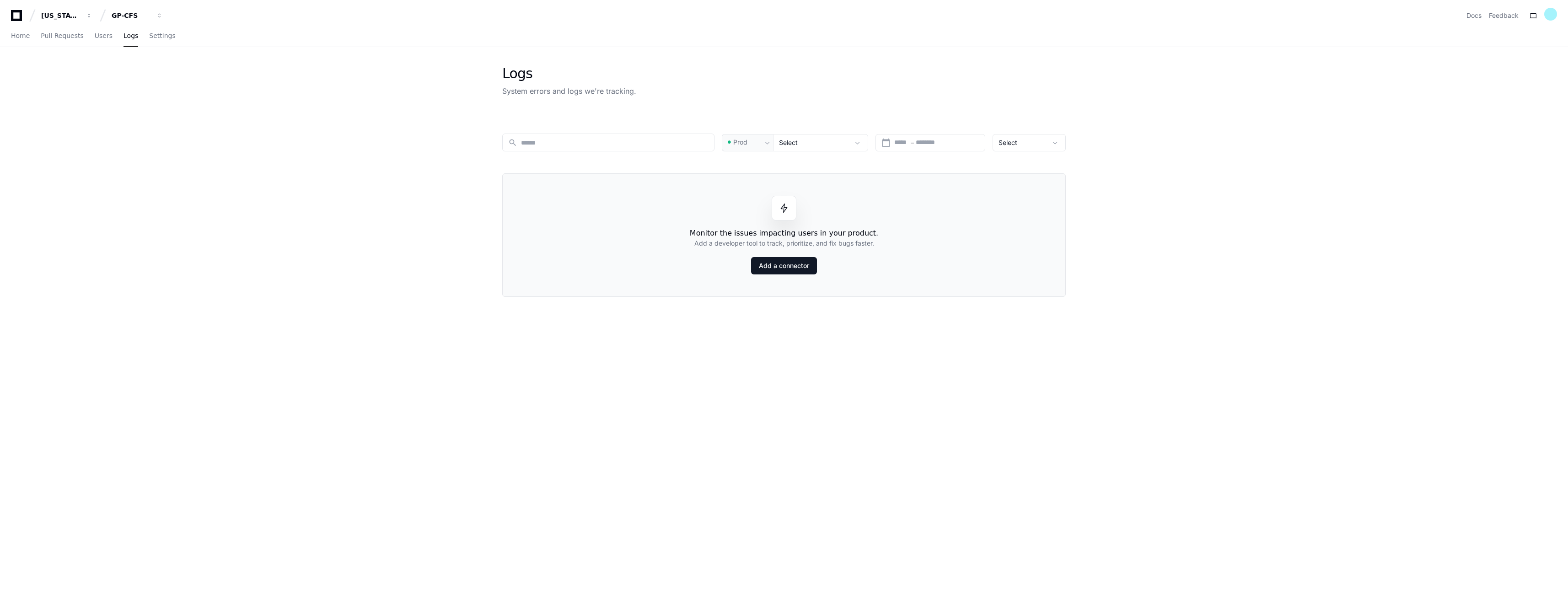
click at [594, 380] on div "search Prod Select calendar_today Start – End date Select Monitor the issues im…" at bounding box center [784, 416] width 586 height 601
